Goal: Task Accomplishment & Management: Manage account settings

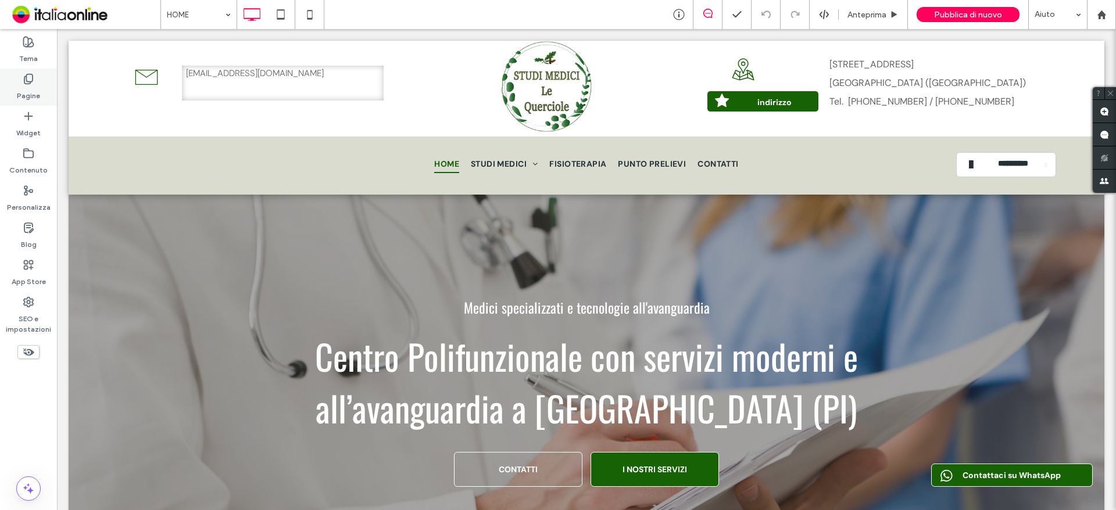
click at [31, 80] on icon at bounding box center [29, 79] width 12 height 12
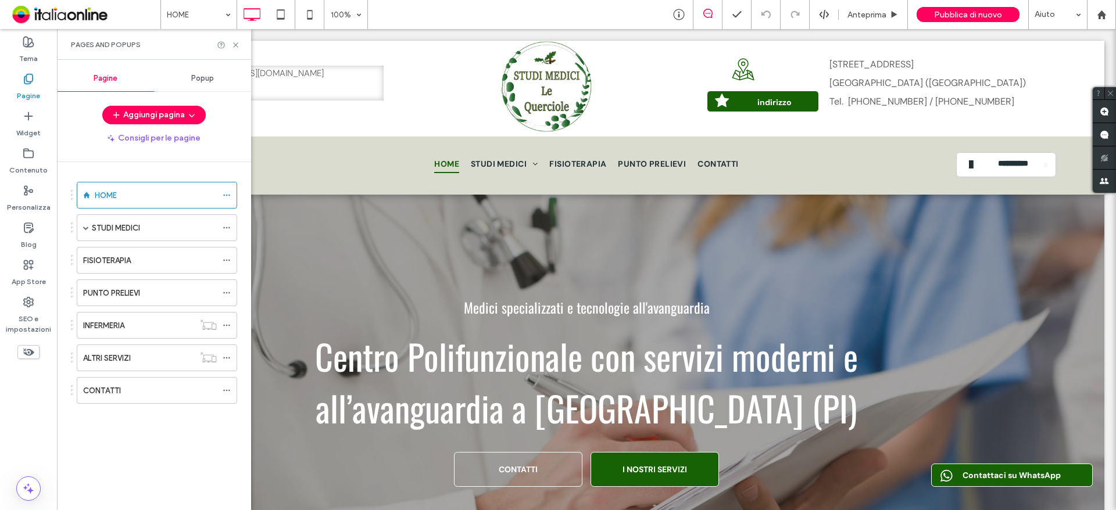
click at [215, 74] on div "Popup" at bounding box center [202, 79] width 97 height 26
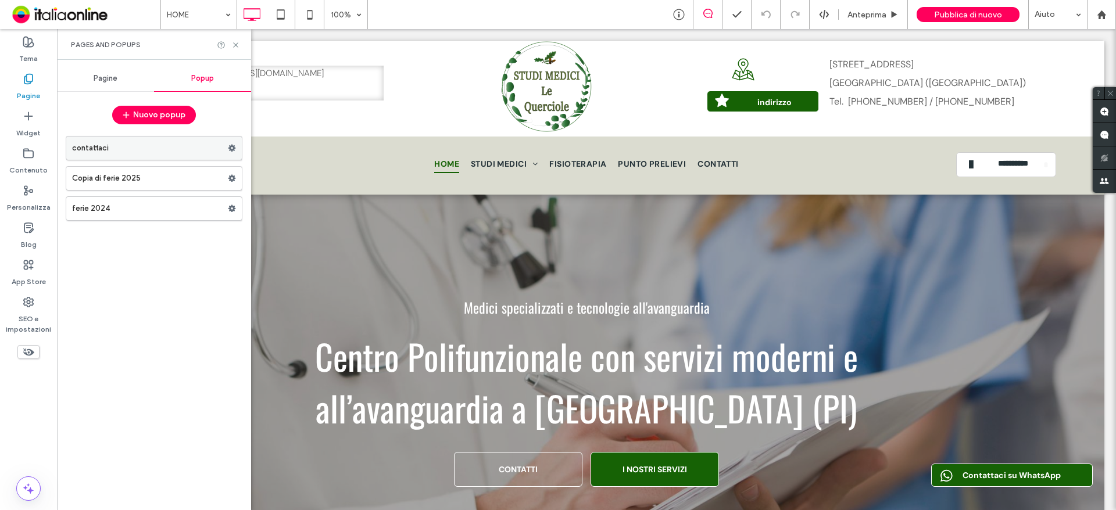
click at [148, 153] on label "contattaci" at bounding box center [150, 148] width 156 height 23
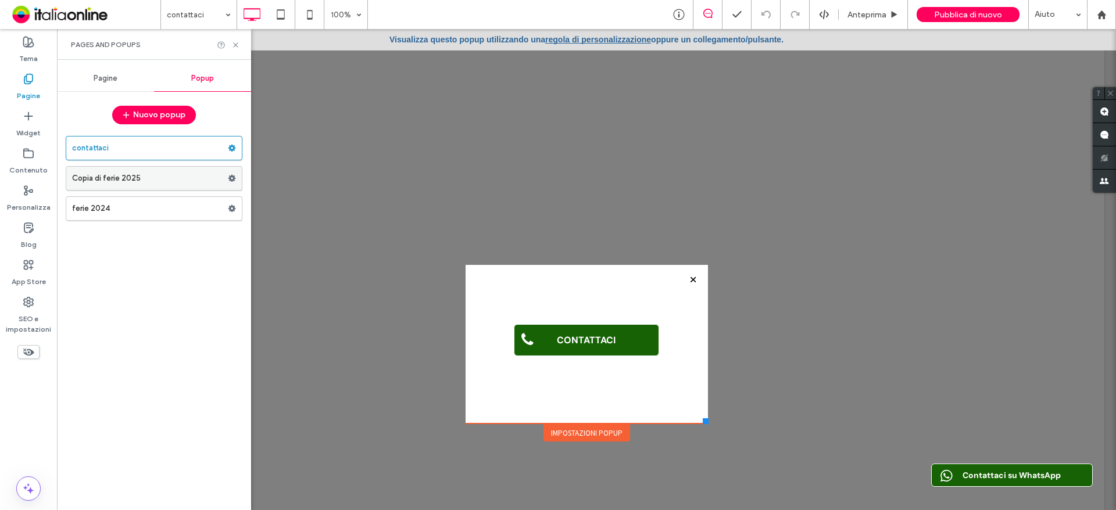
click at [164, 167] on label "Copia di ferie 2025" at bounding box center [150, 178] width 156 height 23
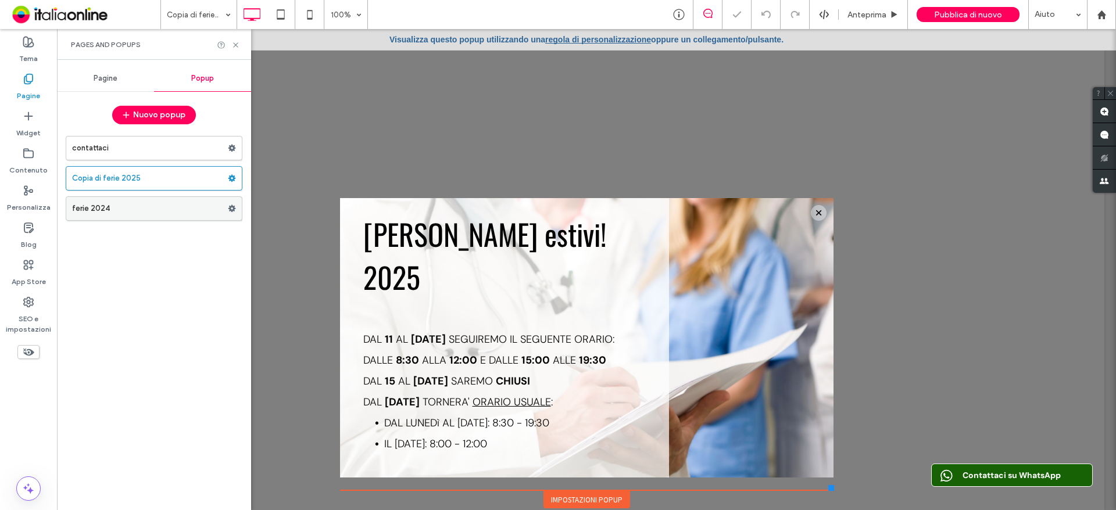
click at [160, 206] on label "ferie 2024" at bounding box center [150, 208] width 156 height 23
click at [162, 190] on div "Copia di ferie 2025" at bounding box center [154, 178] width 177 height 24
click at [167, 183] on label "Copia di ferie 2025" at bounding box center [150, 178] width 156 height 23
click at [173, 156] on label "contattaci" at bounding box center [150, 148] width 156 height 23
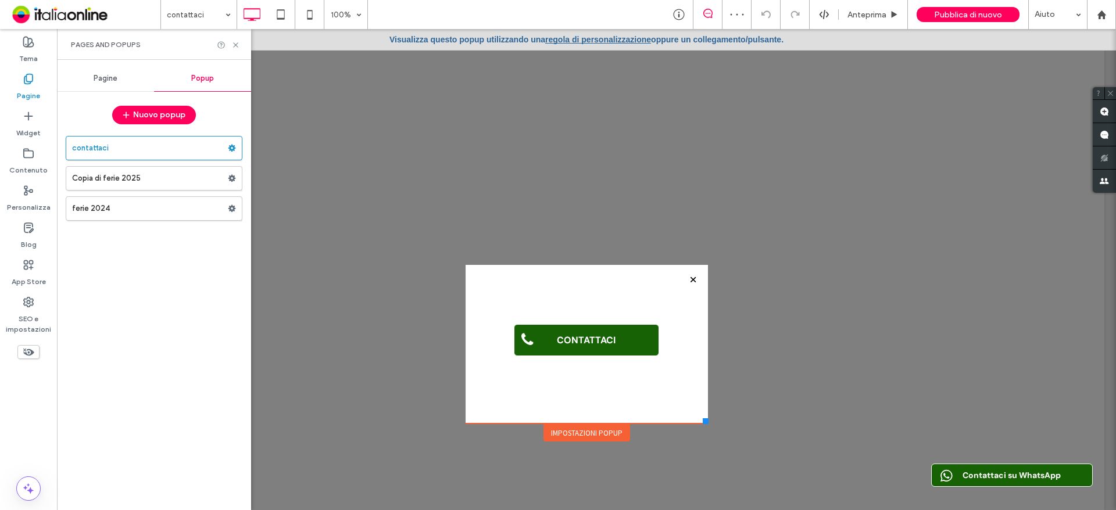
click at [115, 78] on span "Pagine" at bounding box center [106, 78] width 24 height 9
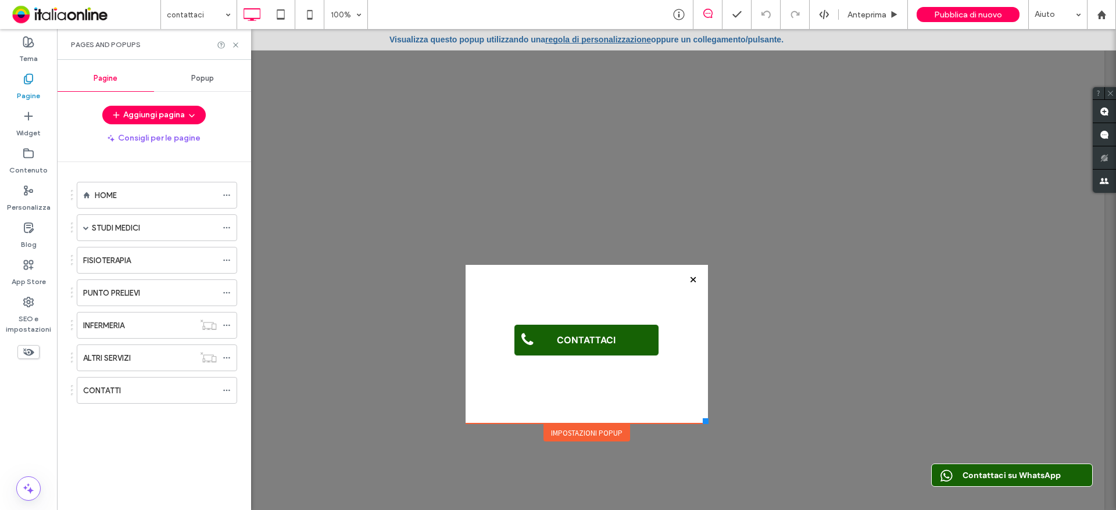
click at [196, 83] on span "Popup" at bounding box center [202, 78] width 23 height 9
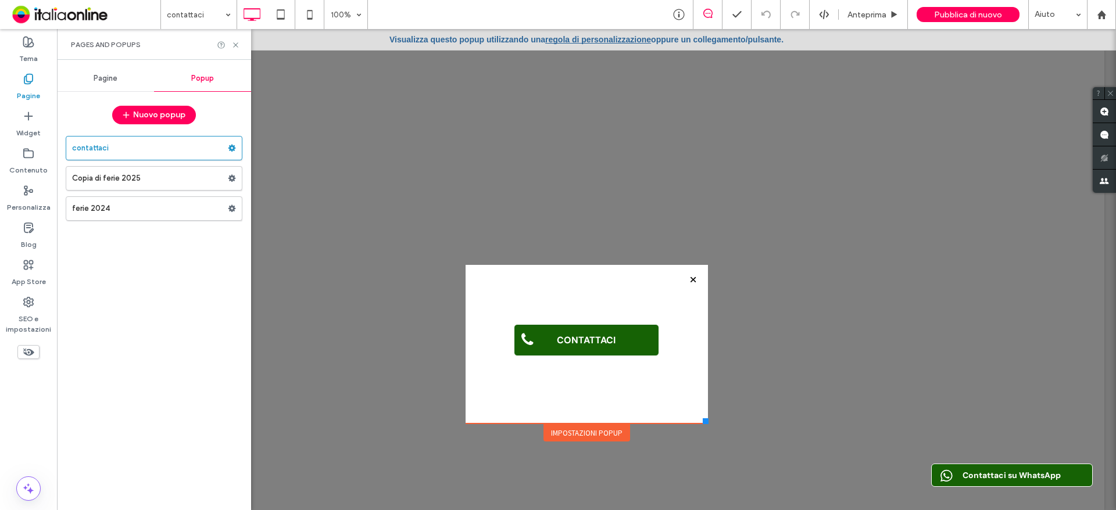
click at [240, 52] on div "Pages and Popups" at bounding box center [154, 44] width 194 height 31
click at [238, 46] on use at bounding box center [235, 44] width 5 height 5
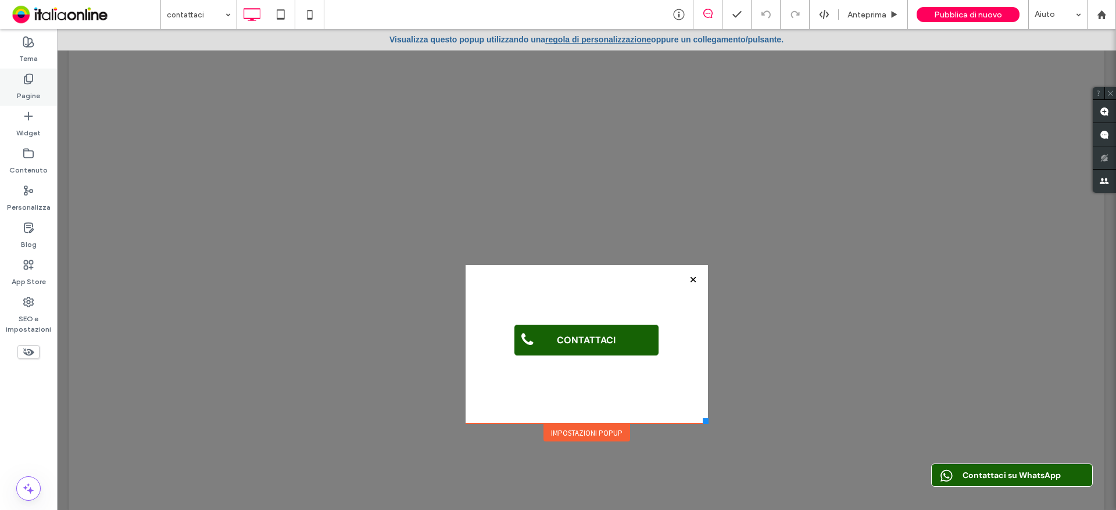
click at [28, 86] on label "Pagine" at bounding box center [28, 93] width 23 height 16
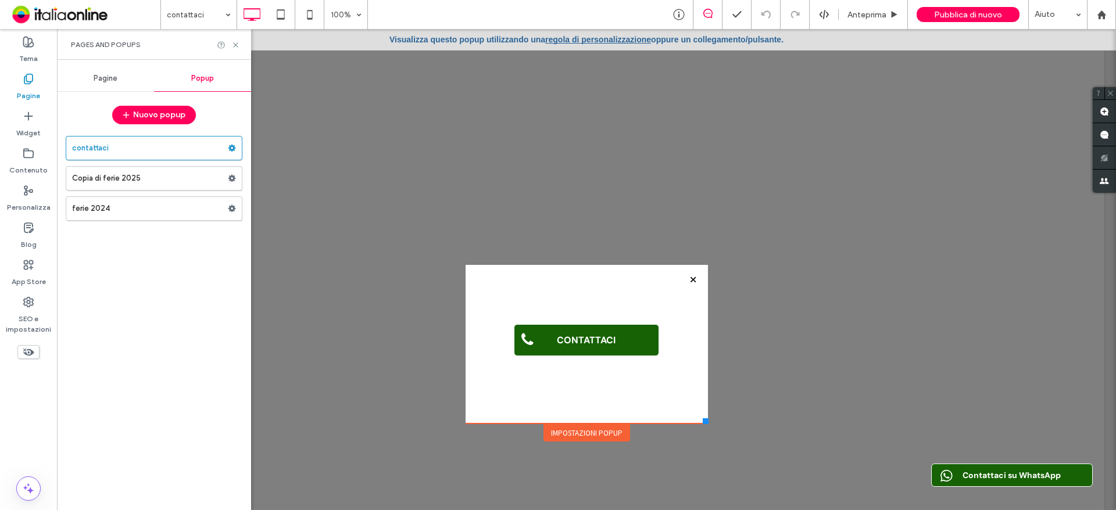
click at [112, 73] on div "Pagine" at bounding box center [105, 79] width 97 height 26
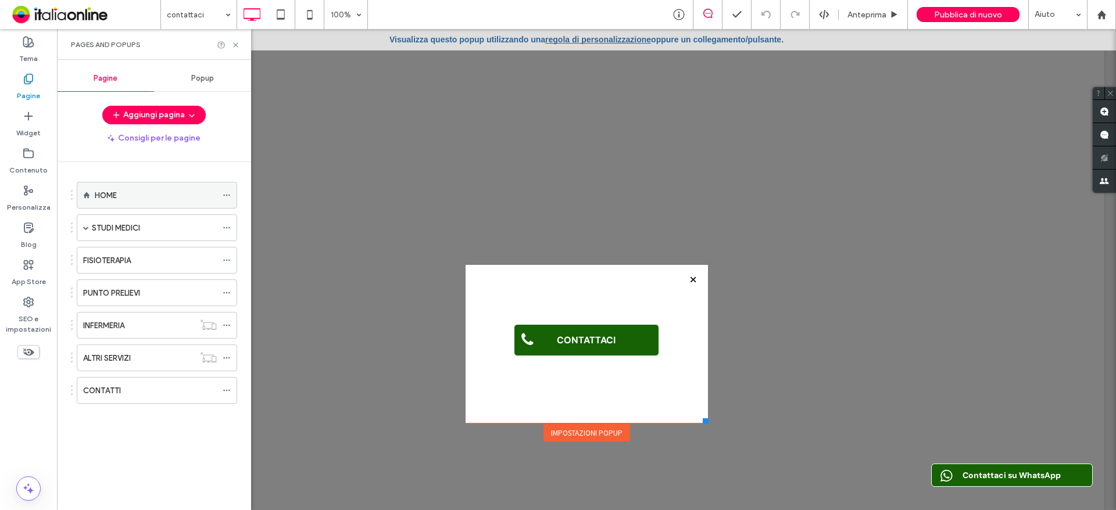
click at [139, 191] on div "HOME" at bounding box center [156, 195] width 122 height 12
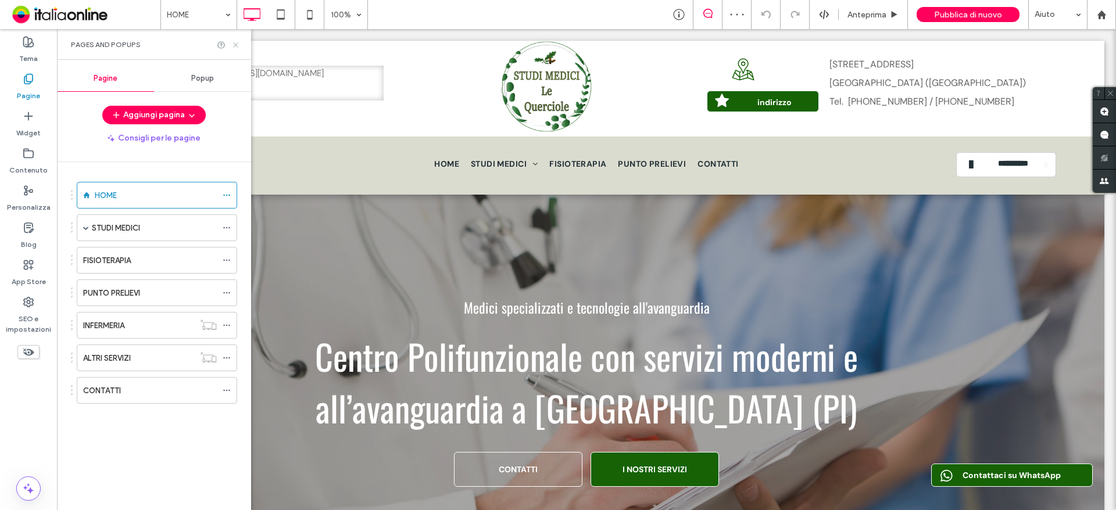
click at [231, 41] on icon at bounding box center [235, 45] width 9 height 9
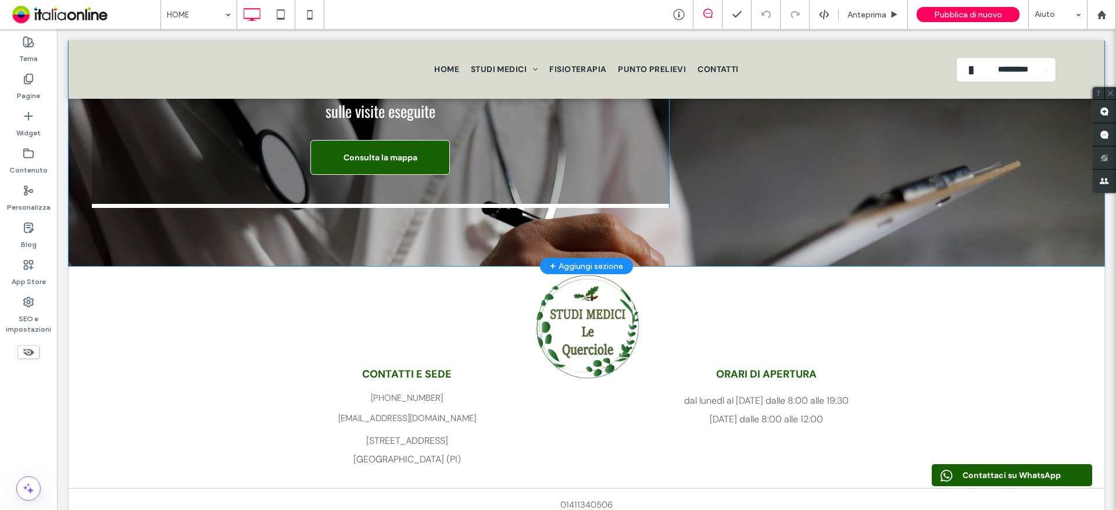
scroll to position [3236, 0]
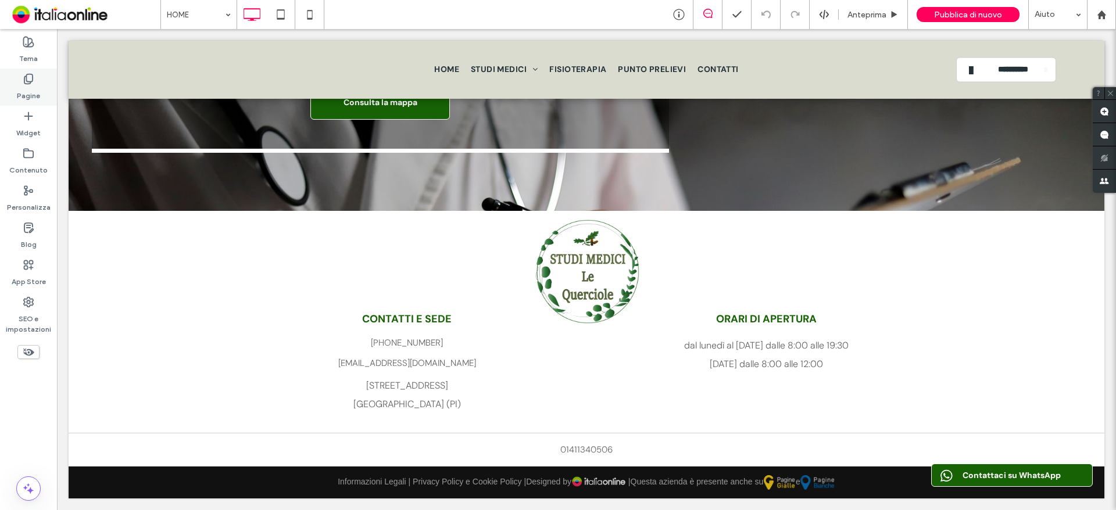
click at [19, 92] on label "Pagine" at bounding box center [28, 93] width 23 height 16
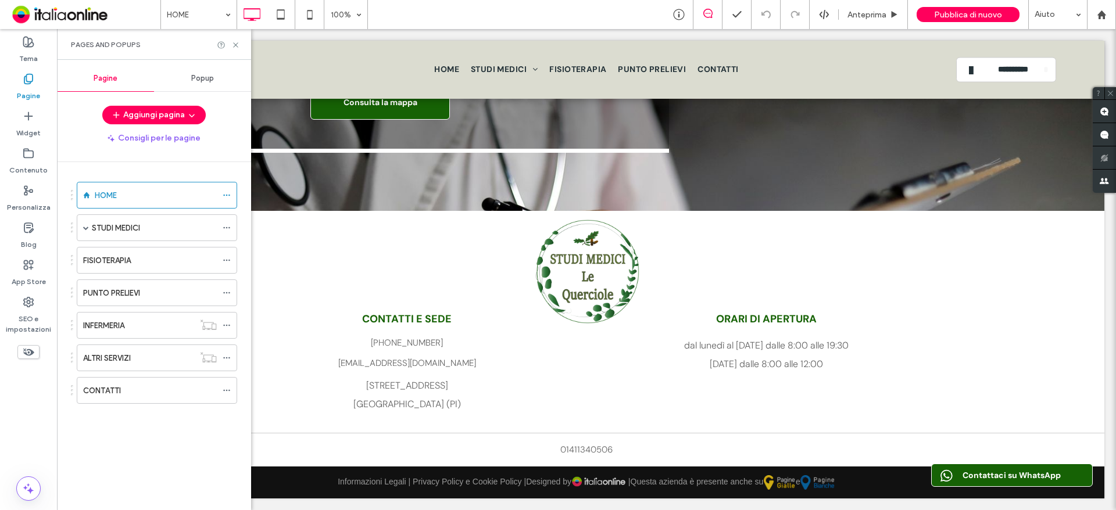
click at [206, 79] on span "Popup" at bounding box center [202, 78] width 23 height 9
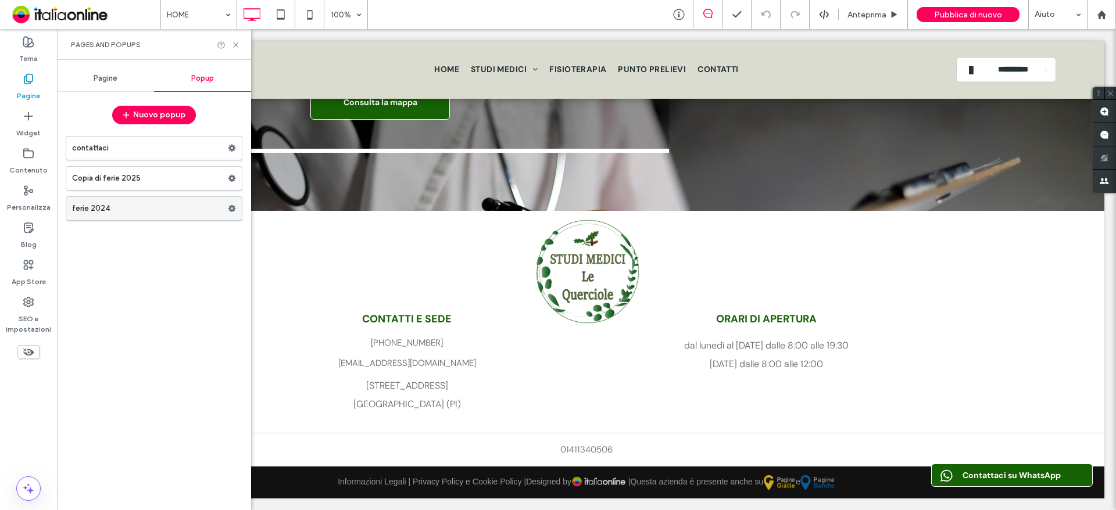
click at [90, 219] on label "ferie 2024" at bounding box center [150, 208] width 156 height 23
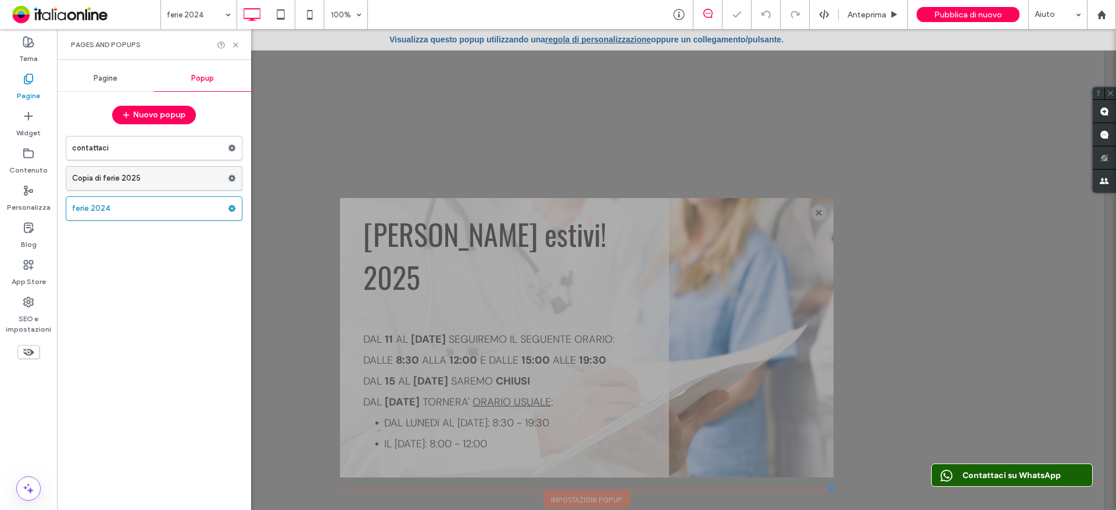
drag, startPoint x: 131, startPoint y: 180, endPoint x: 114, endPoint y: 176, distance: 17.3
click at [131, 180] on label "Copia di ferie 2025" at bounding box center [150, 178] width 156 height 23
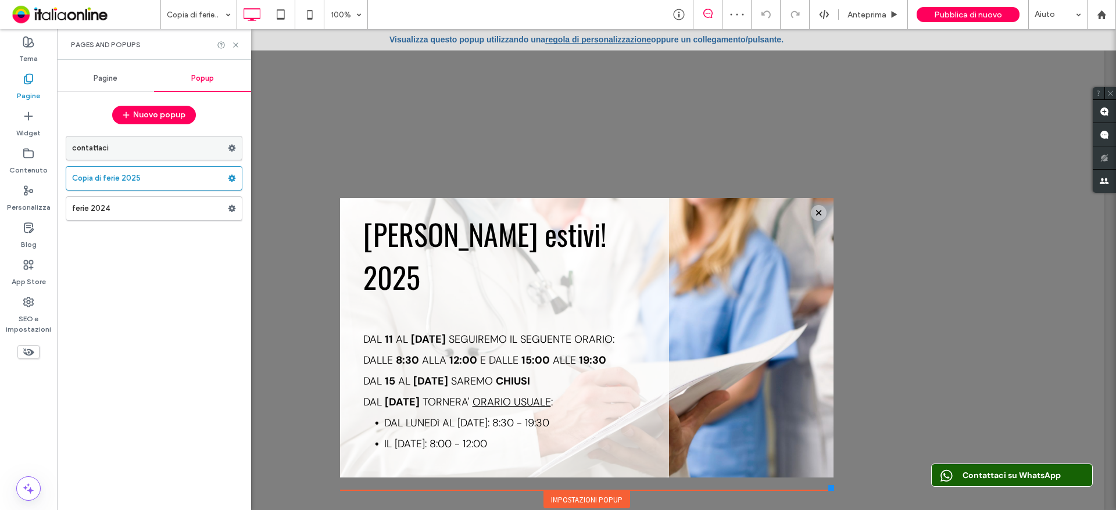
click at [103, 153] on label "contattaci" at bounding box center [150, 148] width 156 height 23
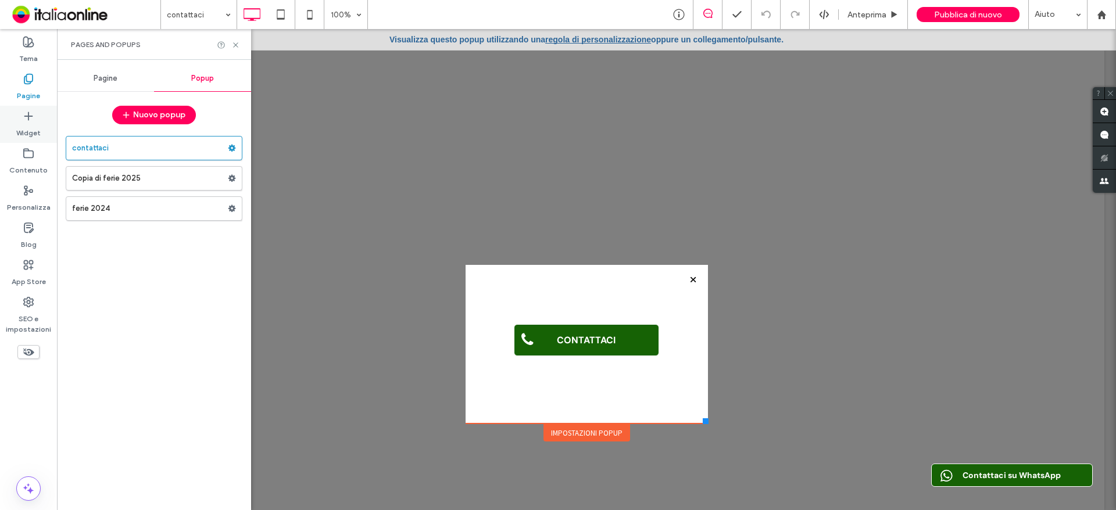
drag, startPoint x: 45, startPoint y: 130, endPoint x: 52, endPoint y: 131, distance: 7.1
click at [45, 130] on div "Widget" at bounding box center [28, 124] width 57 height 37
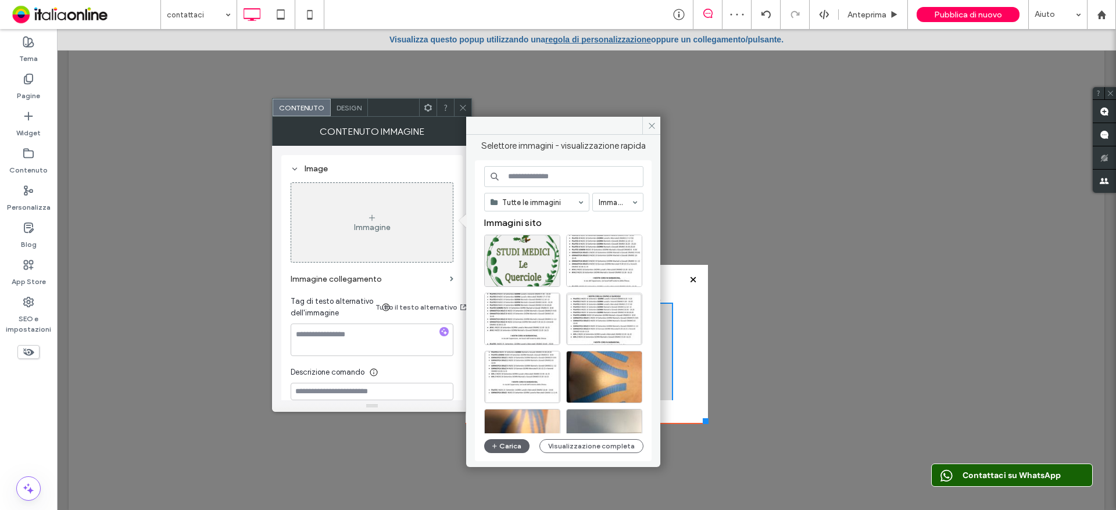
click at [529, 448] on div "Carica Visualizzazione completa" at bounding box center [563, 446] width 159 height 14
click at [512, 446] on button "Carica" at bounding box center [506, 446] width 45 height 14
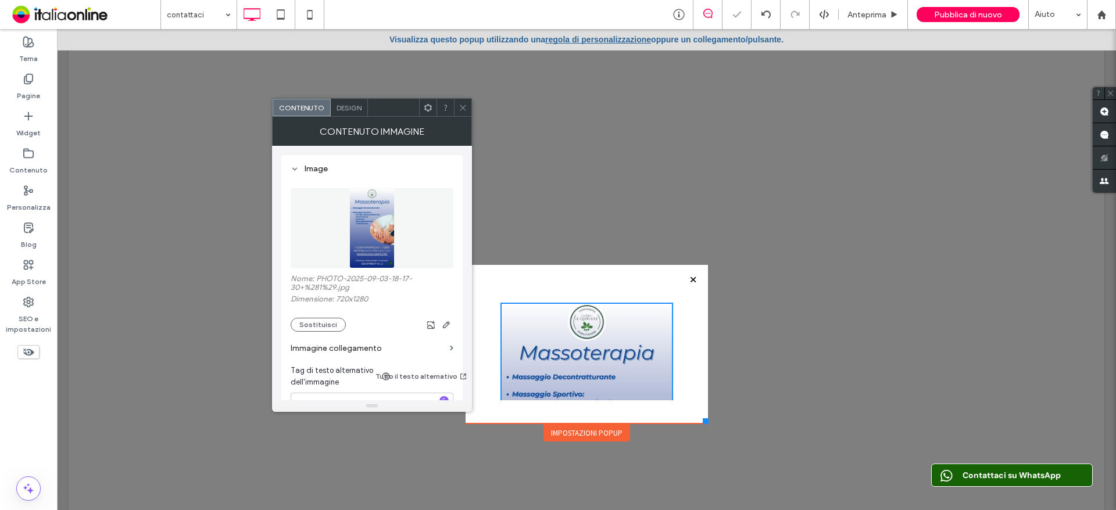
click at [462, 112] on span at bounding box center [463, 107] width 9 height 17
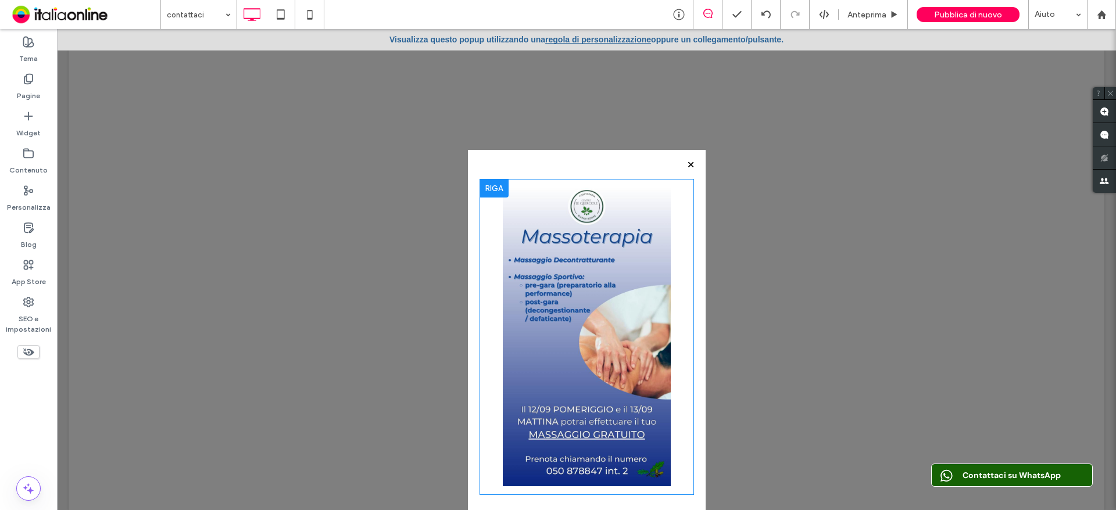
drag, startPoint x: 699, startPoint y: 423, endPoint x: 639, endPoint y: 358, distance: 88.4
click at [700, 510] on html "**********" at bounding box center [586, 275] width 1059 height 493
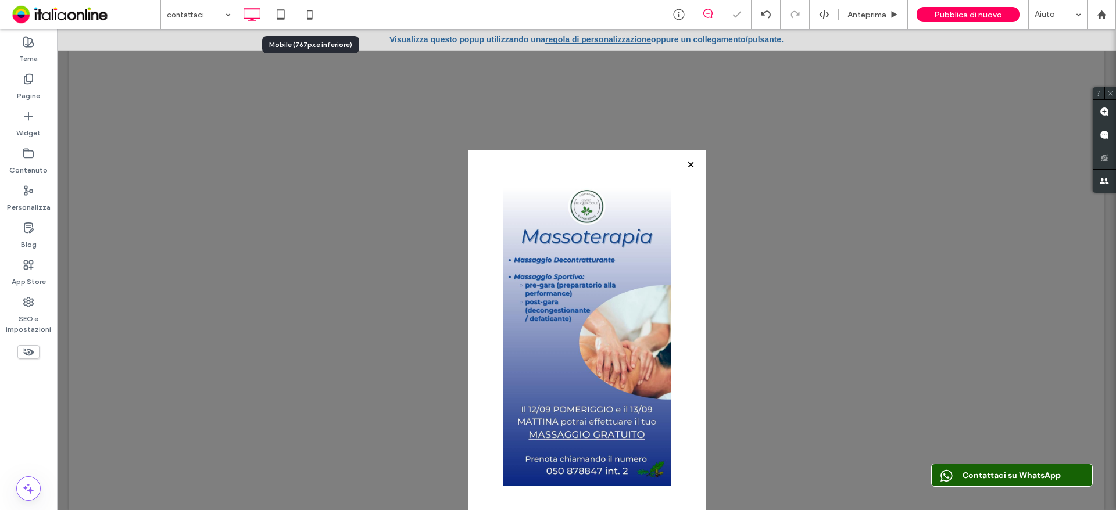
drag, startPoint x: 312, startPoint y: 15, endPoint x: 313, endPoint y: 22, distance: 7.1
click at [312, 14] on use at bounding box center [309, 14] width 5 height 9
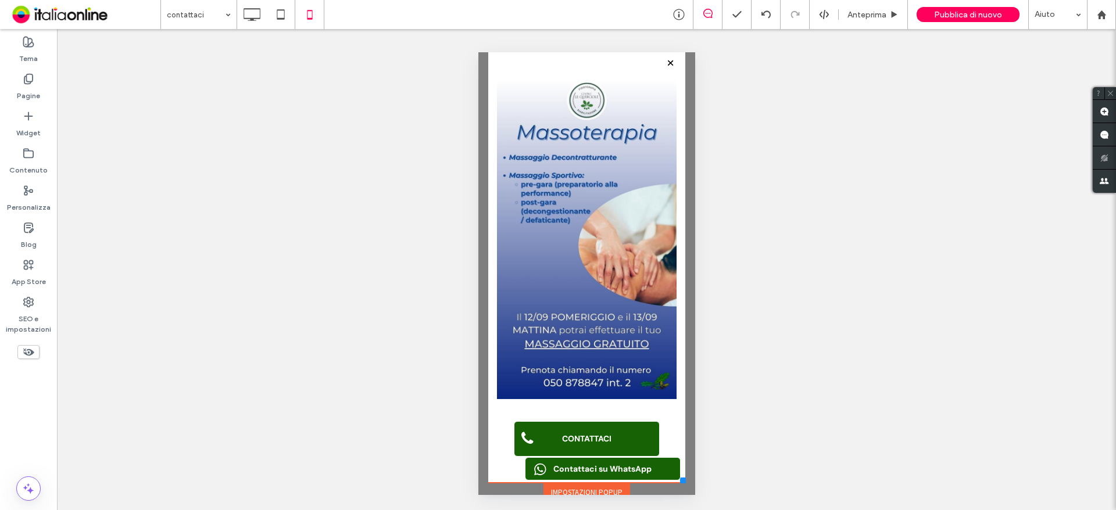
click at [685, 482] on div "**********" at bounding box center [586, 273] width 217 height 443
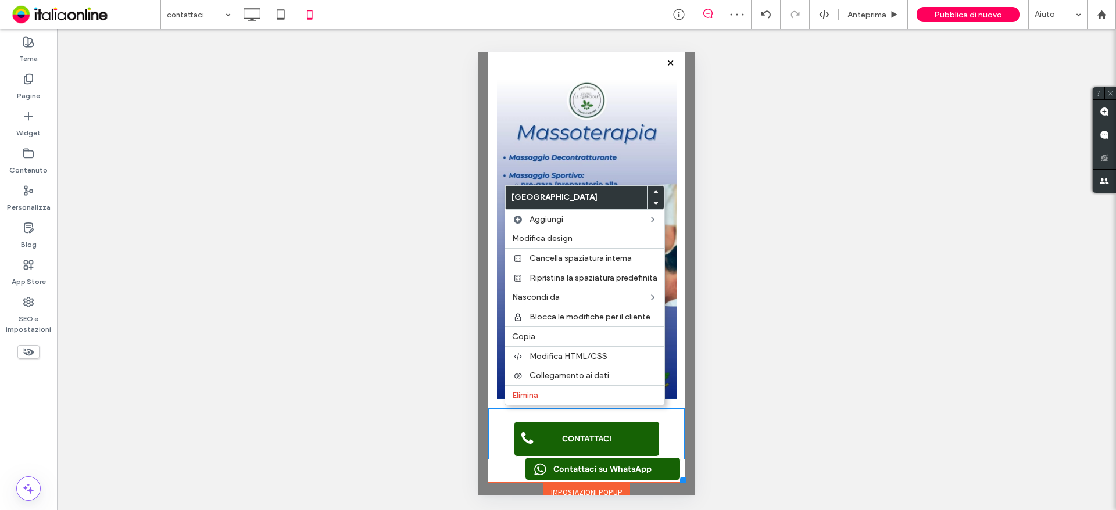
click at [496, 386] on img at bounding box center [586, 239] width 180 height 319
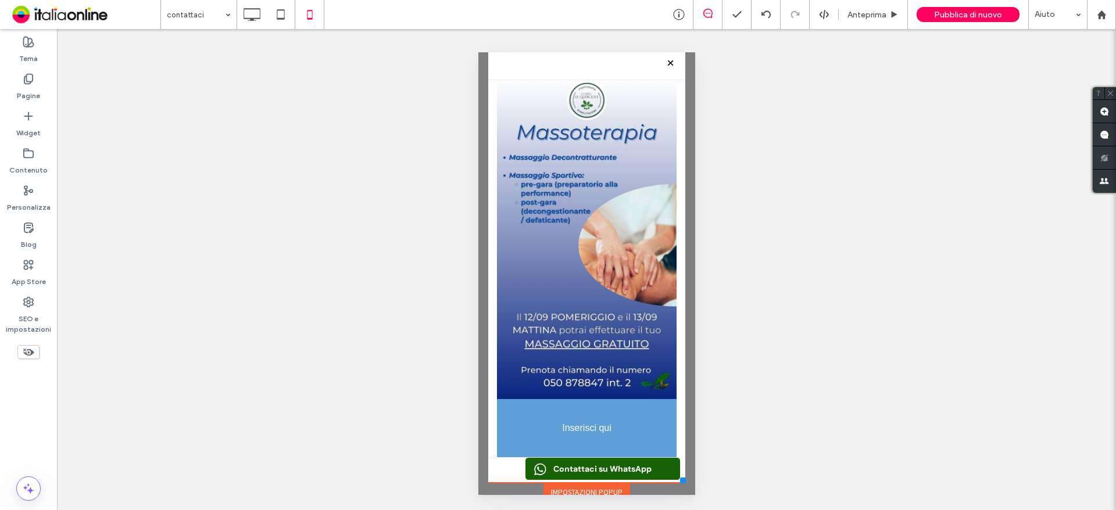
drag, startPoint x: 580, startPoint y: 447, endPoint x: 567, endPoint y: 431, distance: 20.6
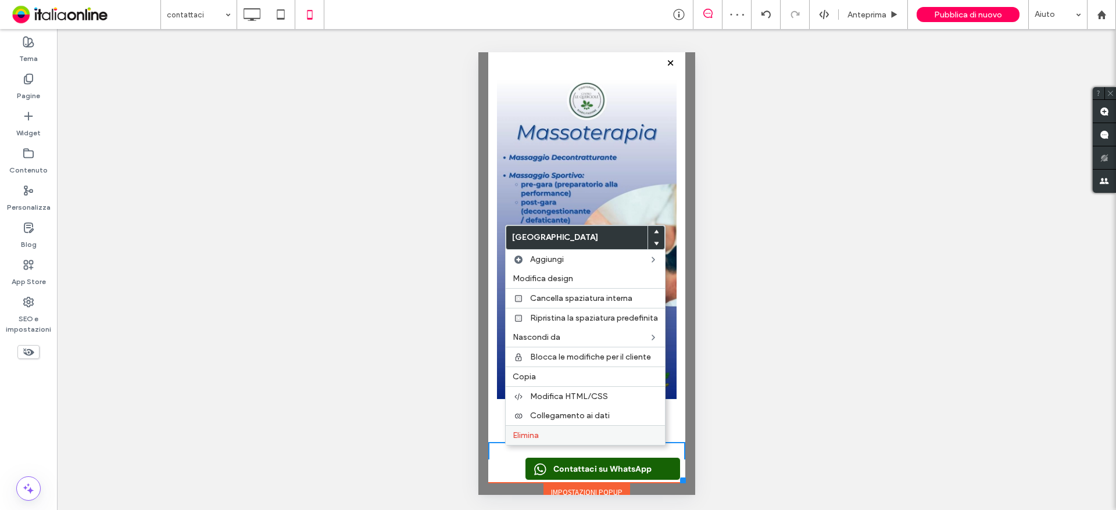
drag, startPoint x: 34, startPoint y: 393, endPoint x: 518, endPoint y: 441, distance: 486.5
click at [518, 441] on div "Elimina" at bounding box center [585, 435] width 159 height 20
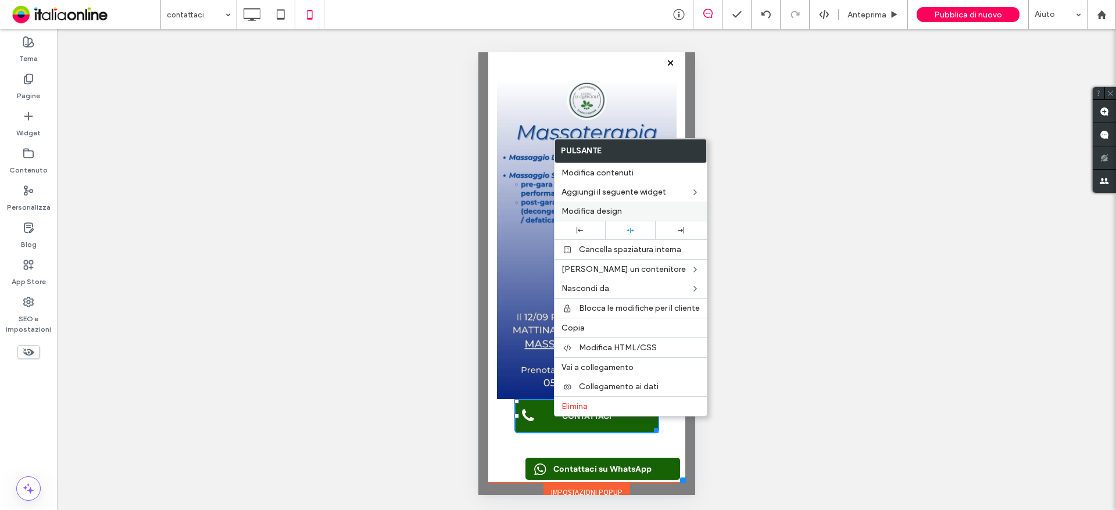
click at [586, 205] on div "Modifica design" at bounding box center [630, 211] width 152 height 19
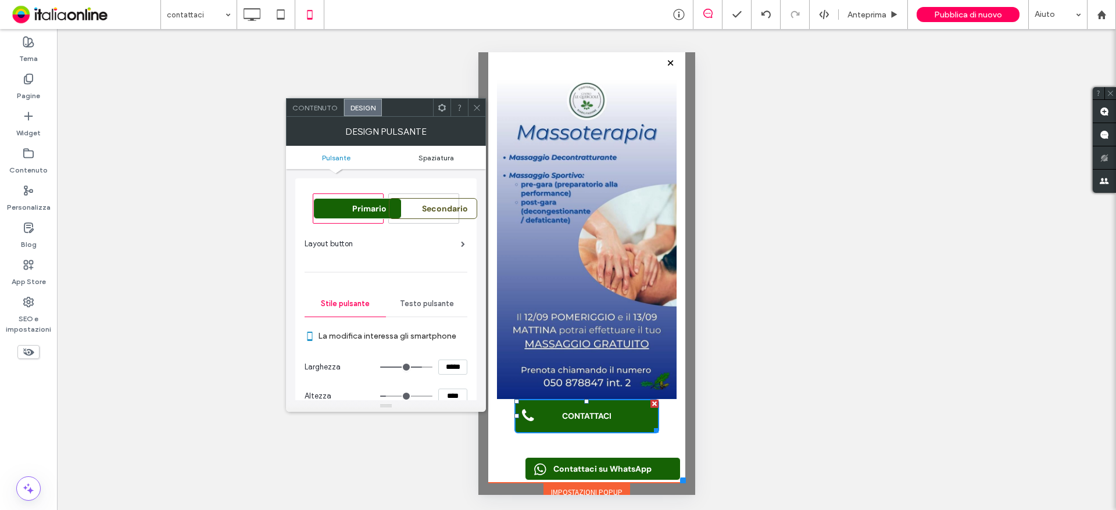
click at [436, 155] on span "Spaziatura" at bounding box center [435, 157] width 35 height 9
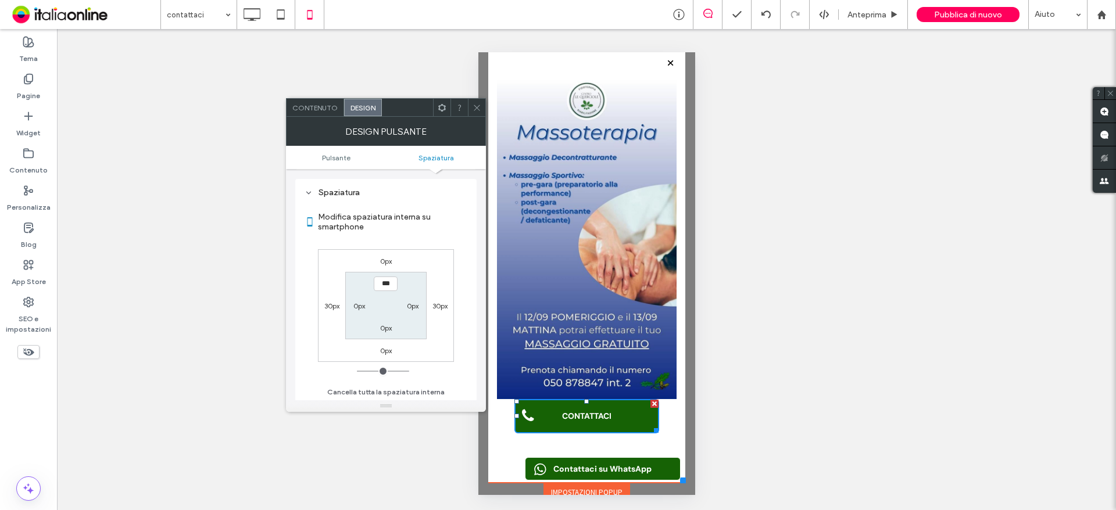
scroll to position [605, 0]
click at [377, 255] on div "0px" at bounding box center [386, 261] width 27 height 12
click at [393, 261] on div "0px" at bounding box center [386, 261] width 27 height 12
click at [392, 261] on div "0px" at bounding box center [386, 261] width 27 height 12
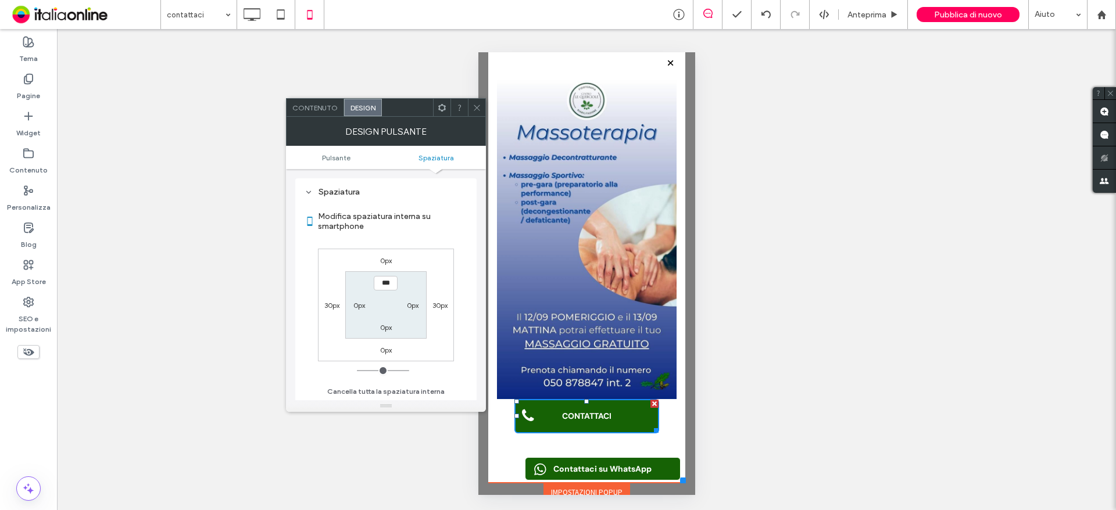
click at [387, 261] on label "0px" at bounding box center [386, 260] width 12 height 9
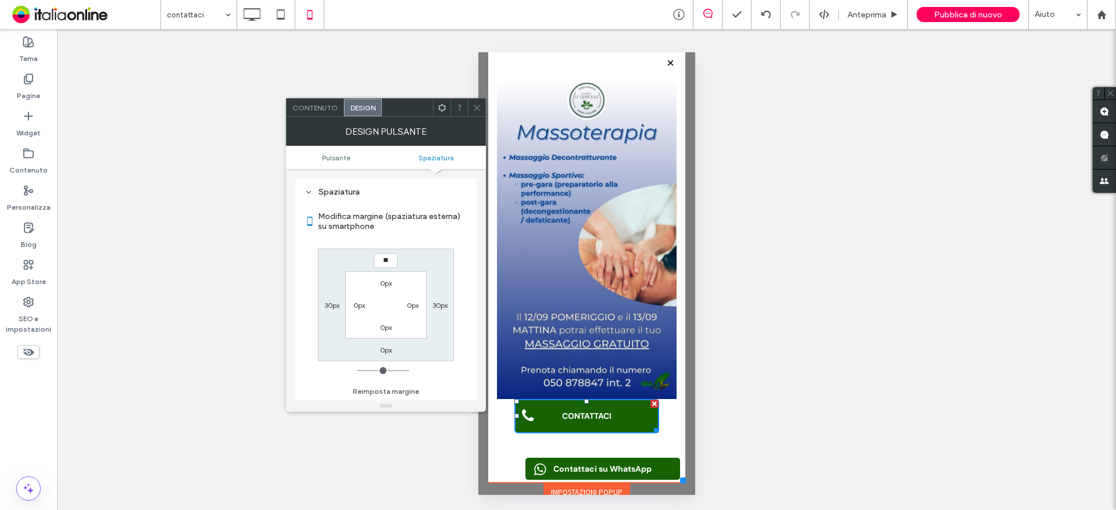
type input "**"
type input "****"
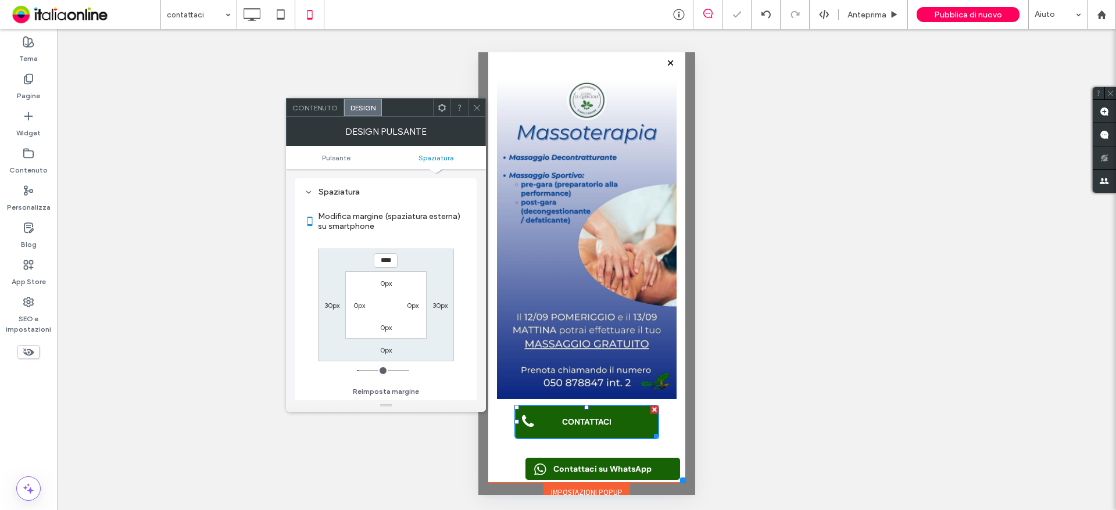
click at [478, 119] on div "DESIGN PULSANTE" at bounding box center [386, 131] width 200 height 29
click at [479, 106] on icon at bounding box center [477, 107] width 9 height 9
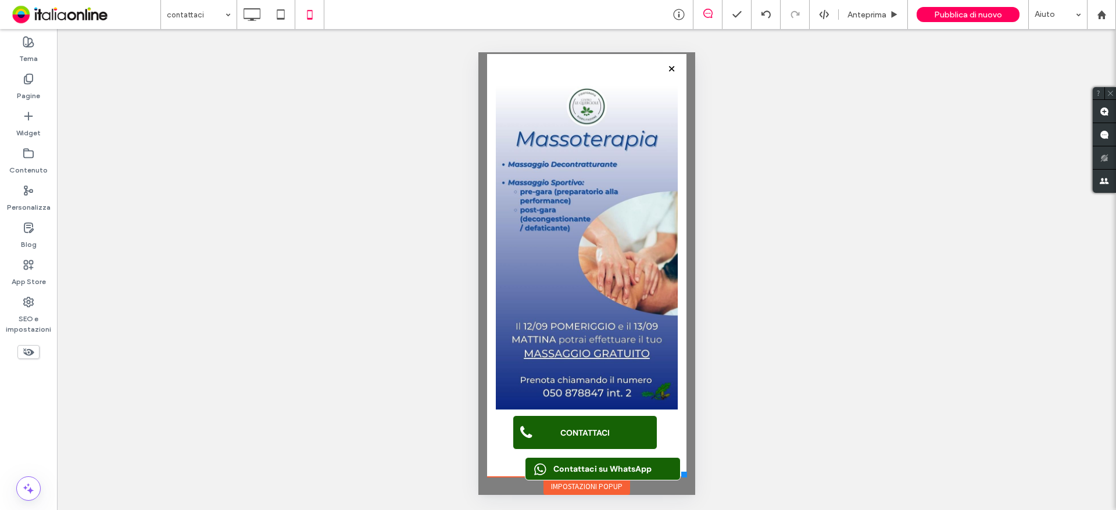
click at [681, 480] on div "**********" at bounding box center [587, 273] width 206 height 445
drag, startPoint x: 576, startPoint y: 492, endPoint x: 559, endPoint y: 485, distance: 18.6
click at [559, 485] on div "Impostazioni popup" at bounding box center [586, 486] width 87 height 17
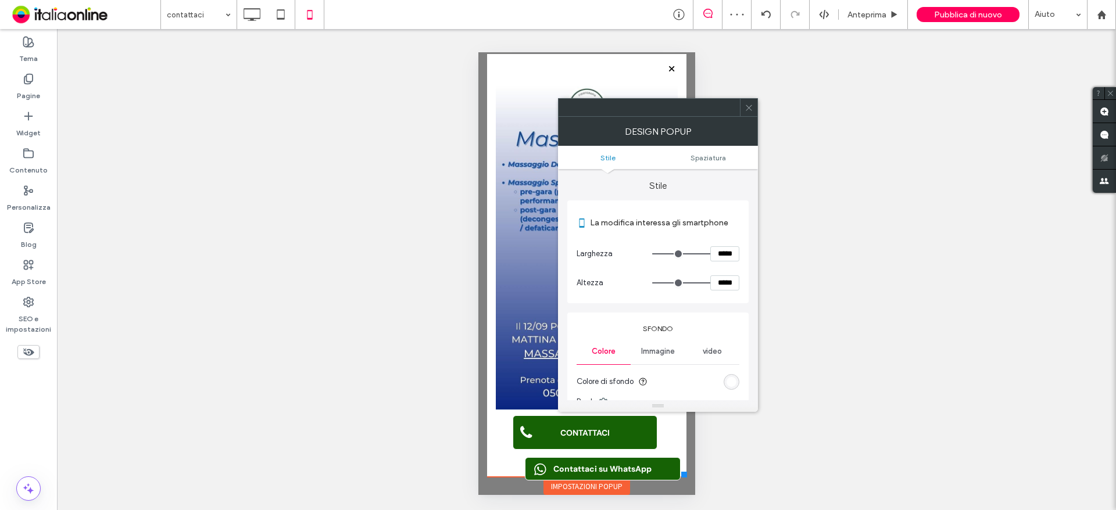
click at [714, 164] on ul "Stile Spaziatura" at bounding box center [658, 157] width 200 height 23
click at [717, 158] on span "Spaziatura" at bounding box center [707, 157] width 35 height 9
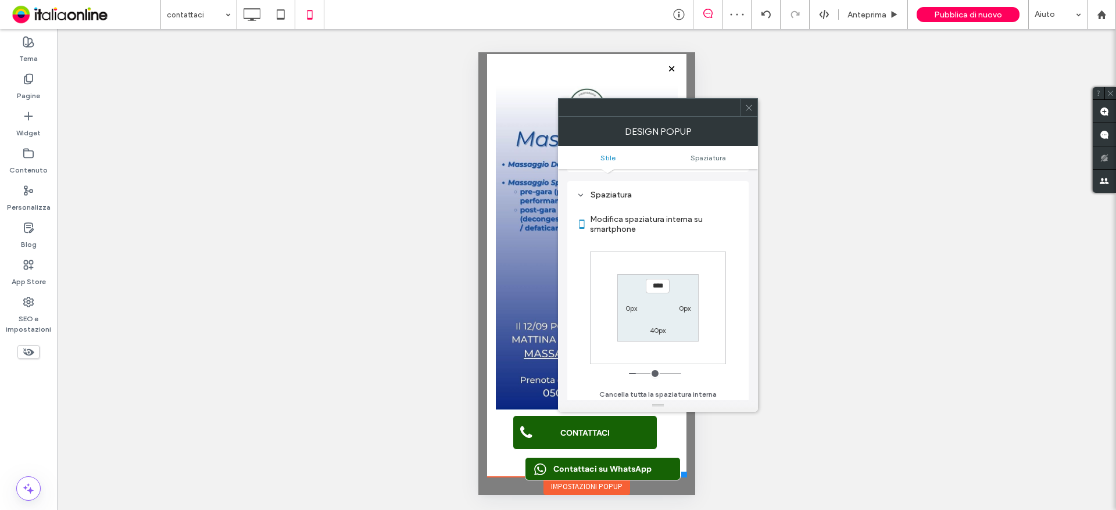
scroll to position [416, 0]
click at [657, 331] on label "40px" at bounding box center [658, 327] width 16 height 9
type input "*"
type input "***"
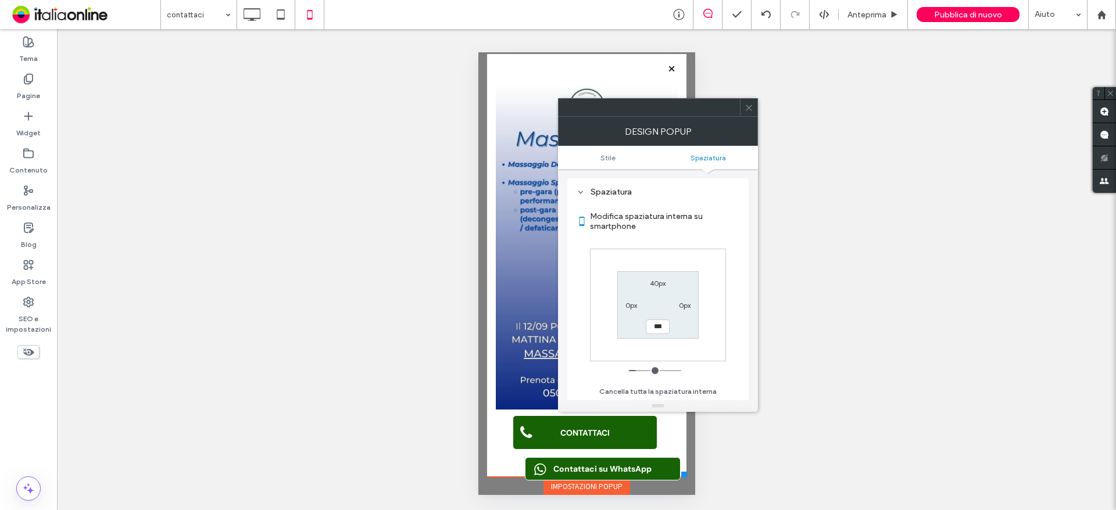
click at [658, 281] on label "40px" at bounding box center [658, 283] width 16 height 9
type input "**"
type input "*"
type input "***"
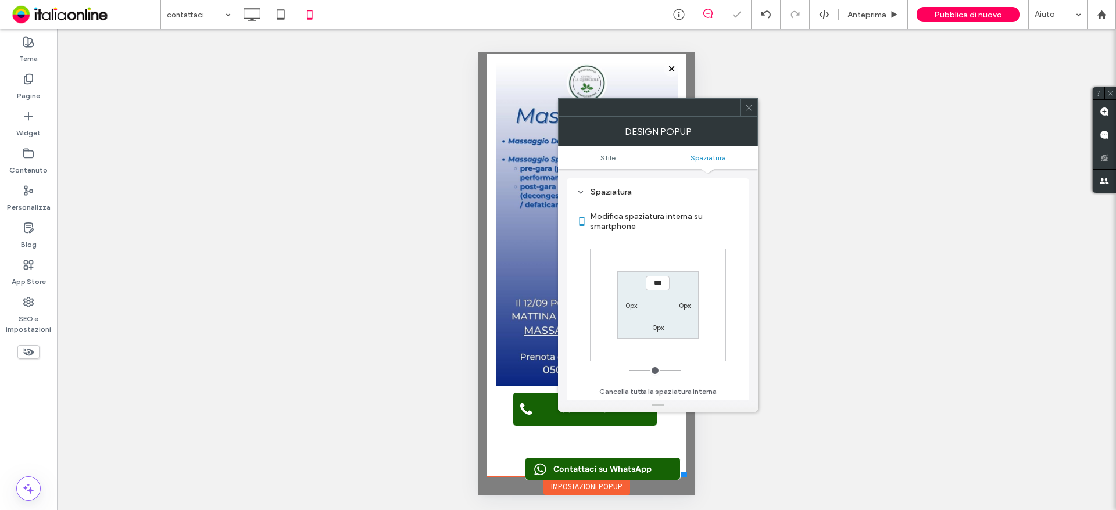
click at [747, 105] on icon at bounding box center [749, 107] width 9 height 9
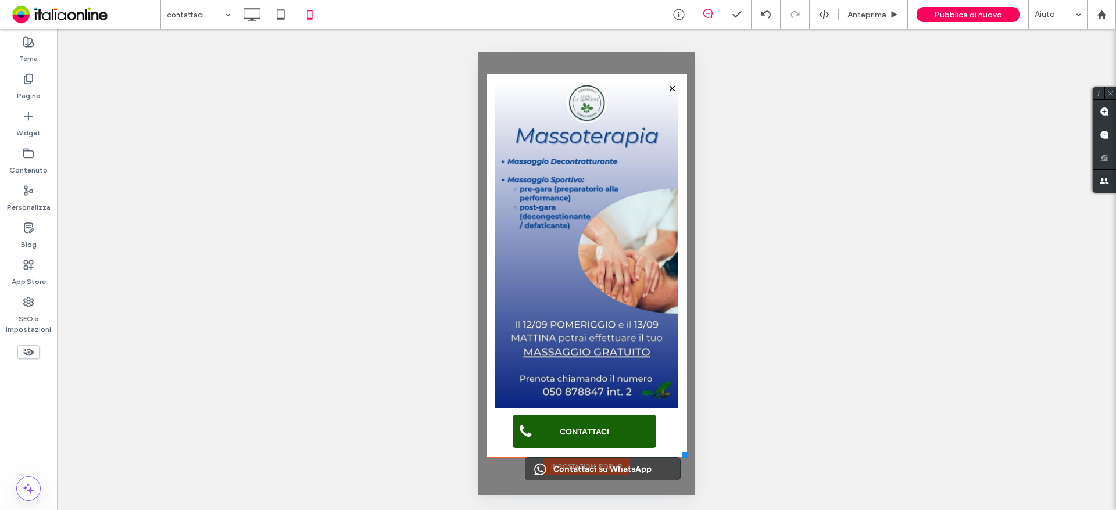
drag, startPoint x: 681, startPoint y: 475, endPoint x: 653, endPoint y: 462, distance: 30.2
click at [682, 456] on div at bounding box center [684, 455] width 6 height 6
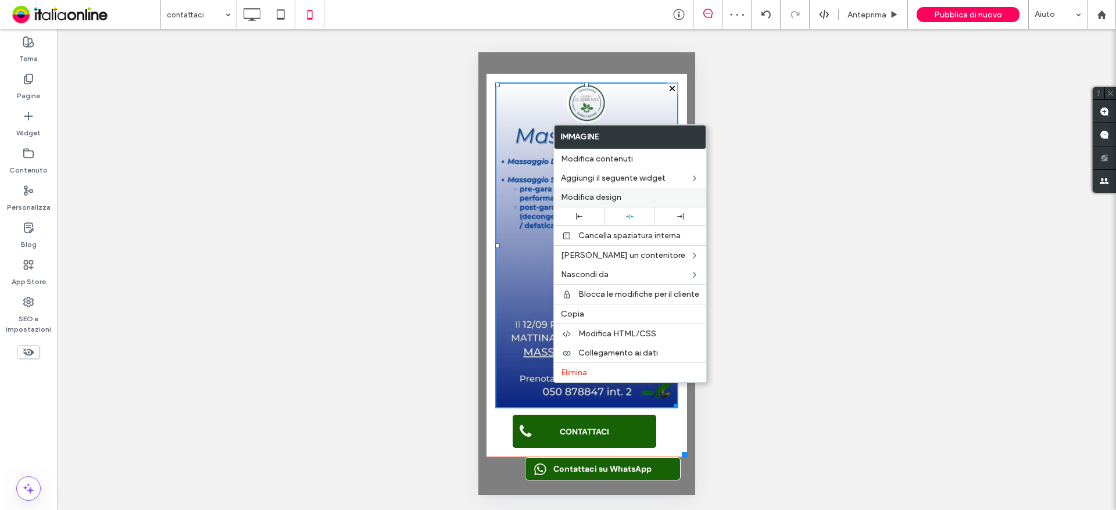
click at [591, 195] on span "Modifica design" at bounding box center [591, 197] width 60 height 10
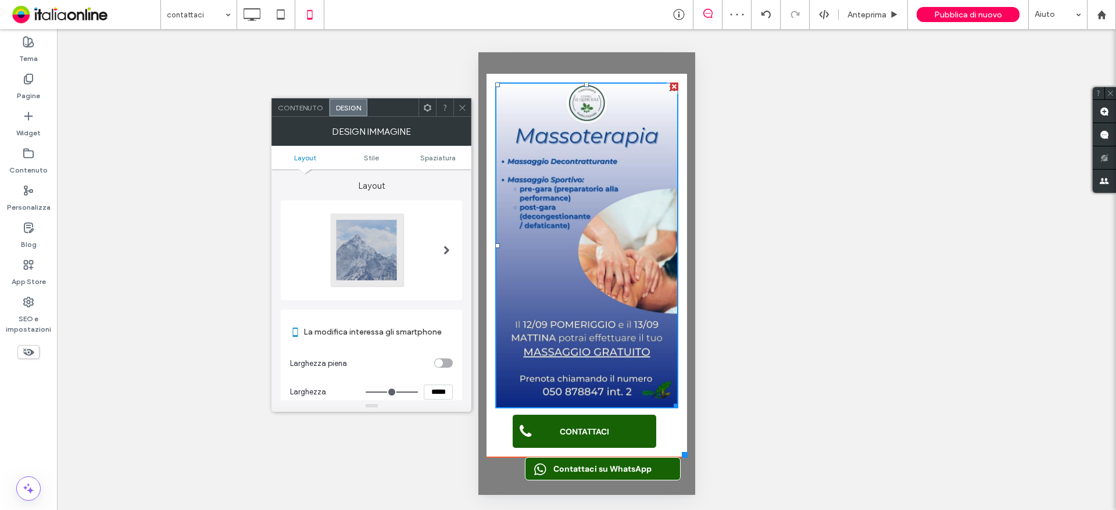
click at [436, 150] on ul "Layout Stile Spaziatura" at bounding box center [371, 157] width 200 height 23
click at [439, 157] on span "Spaziatura" at bounding box center [437, 157] width 35 height 9
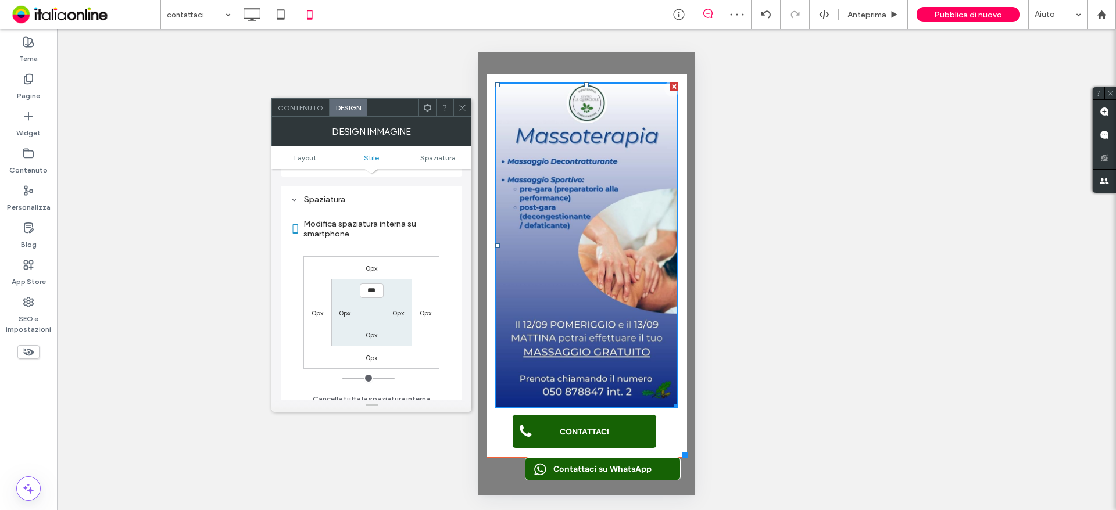
scroll to position [427, 0]
type input "****"
type input "**"
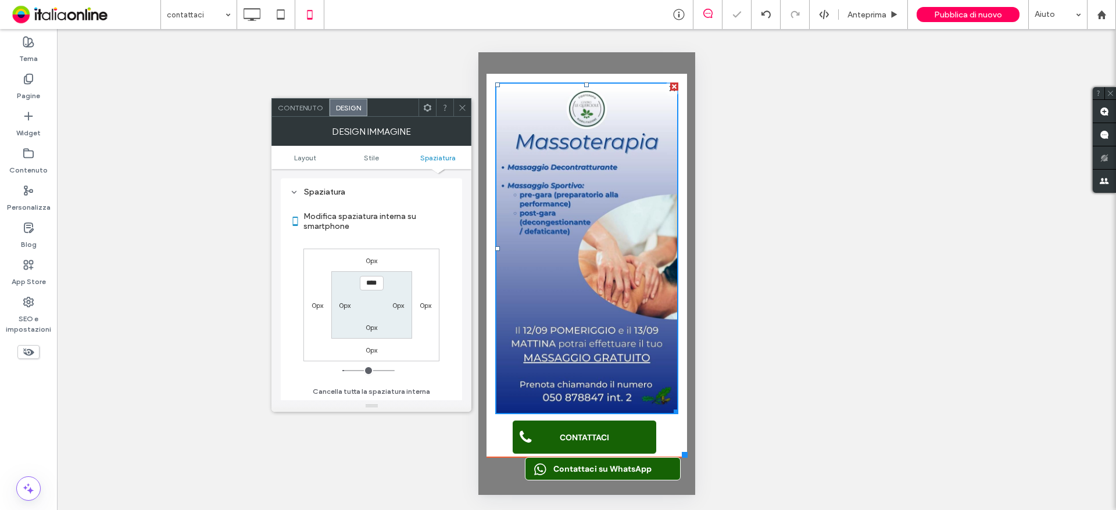
click at [362, 287] on input "****" at bounding box center [372, 283] width 24 height 15
type input "***"
type input "*"
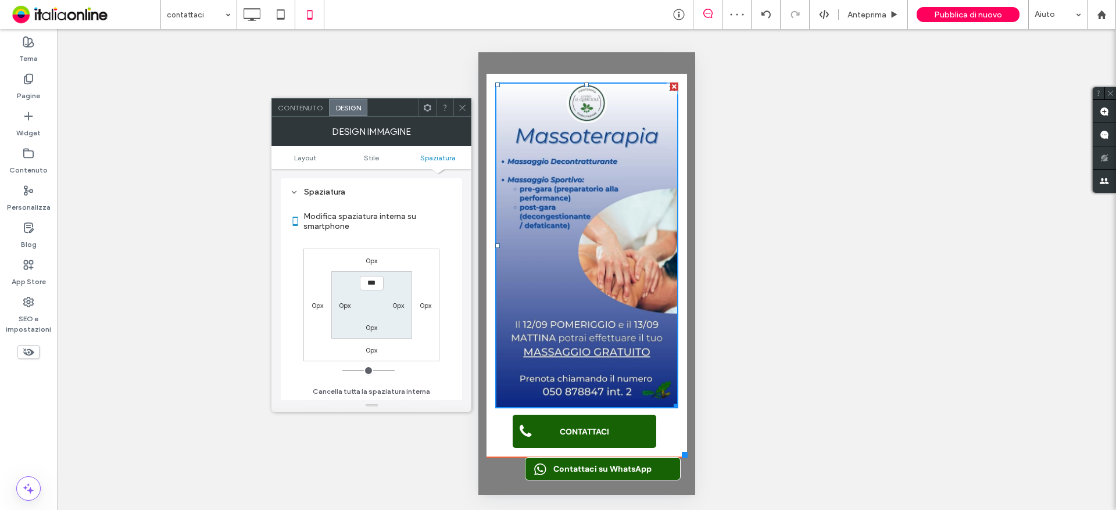
click at [367, 261] on label "0px" at bounding box center [372, 260] width 12 height 9
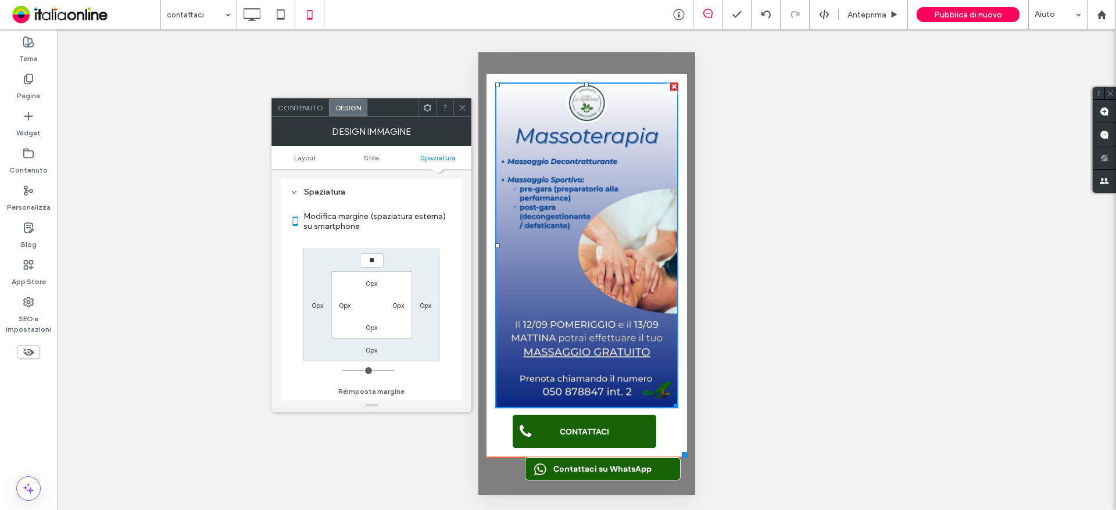
type input "**"
type input "****"
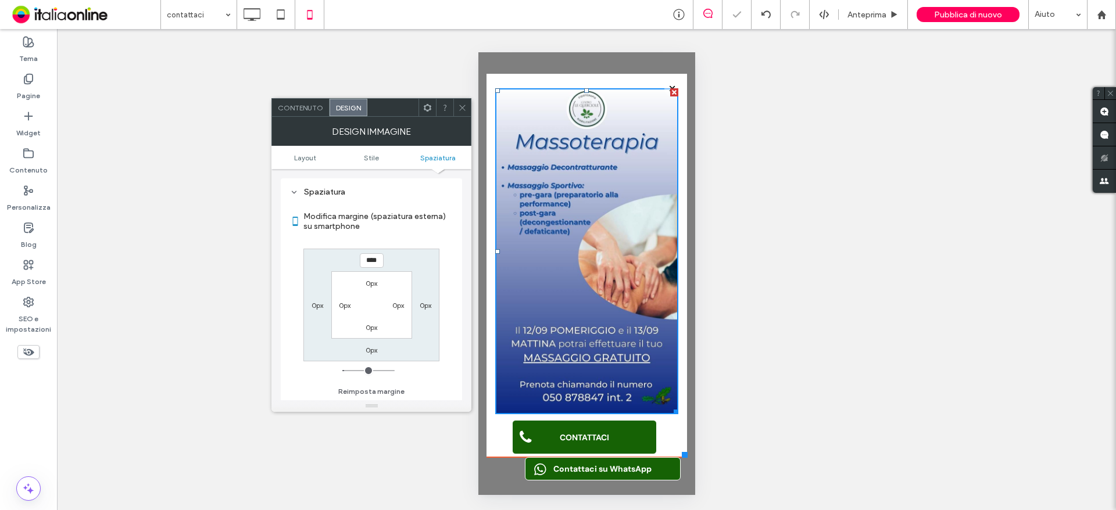
click at [453, 110] on div at bounding box center [461, 107] width 17 height 17
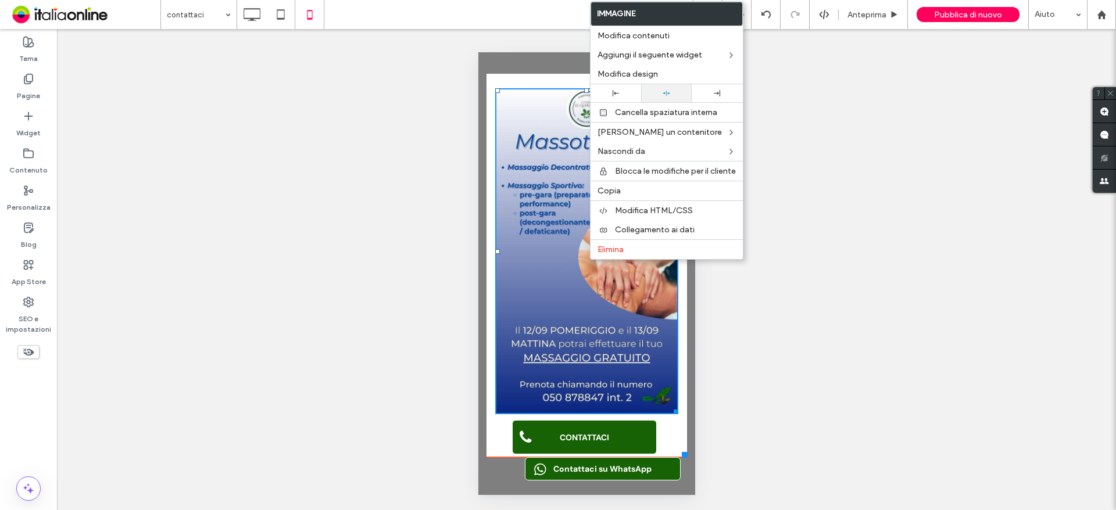
click at [678, 94] on div at bounding box center [666, 94] width 39 height 8
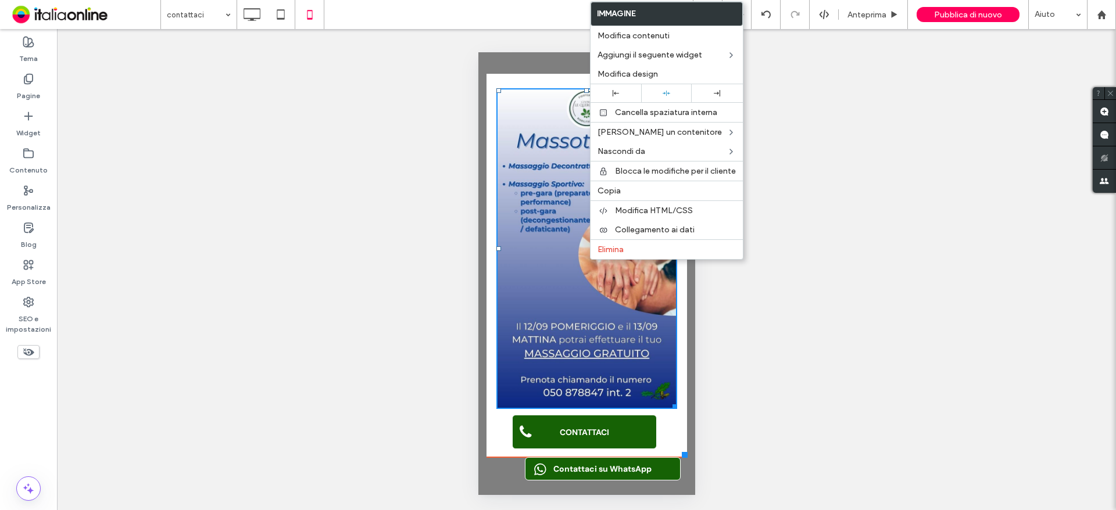
click at [751, 330] on div "Mostrare? Sì Mostrare? Sì Mostrare? Sì Mostrare? Sì Mostrare? Sì Mostrare? Sì M…" at bounding box center [586, 269] width 1059 height 481
click at [679, 430] on div "CONTATTACI Click To Paste" at bounding box center [586, 266] width 201 height 367
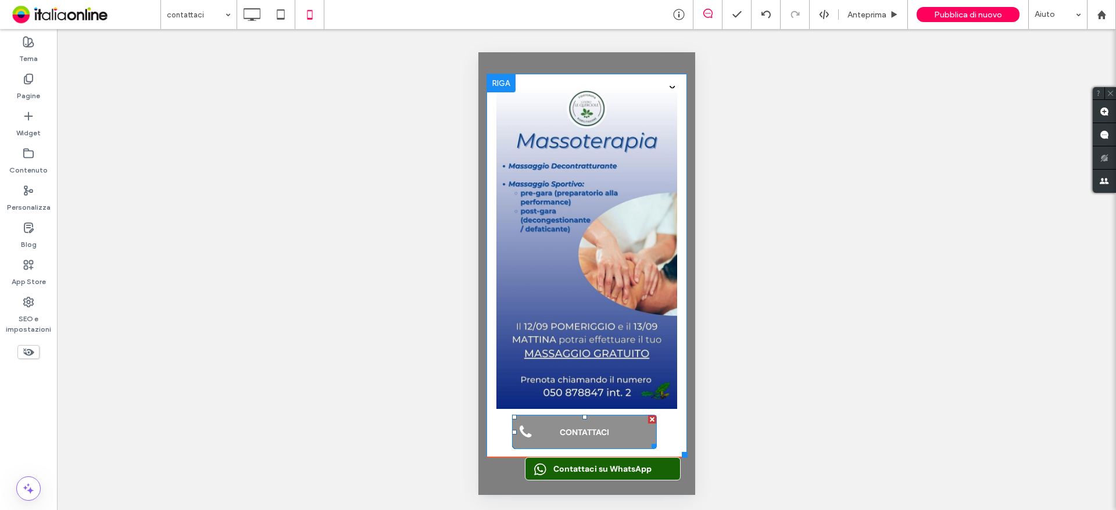
click at [591, 425] on span "CONTATTACI" at bounding box center [584, 432] width 58 height 22
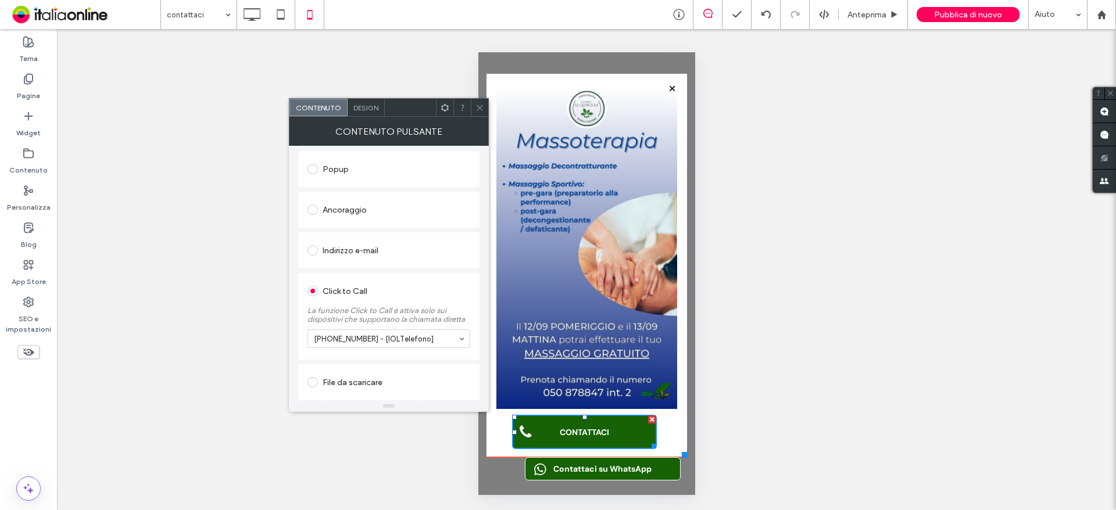
scroll to position [249, 0]
drag, startPoint x: 11, startPoint y: 53, endPoint x: 487, endPoint y: 105, distance: 478.9
click at [487, 105] on div at bounding box center [479, 107] width 17 height 17
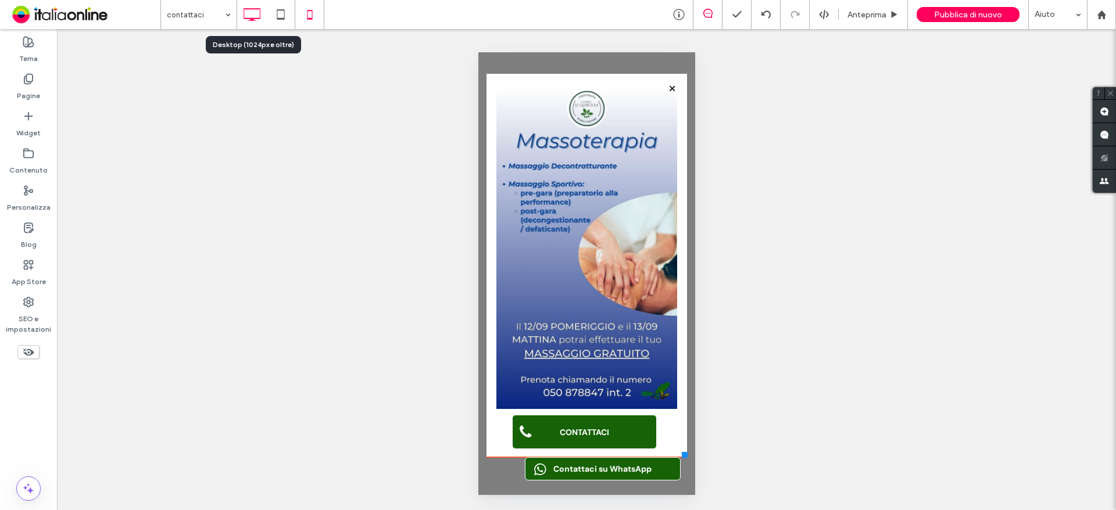
click at [256, 21] on icon at bounding box center [251, 14] width 23 height 23
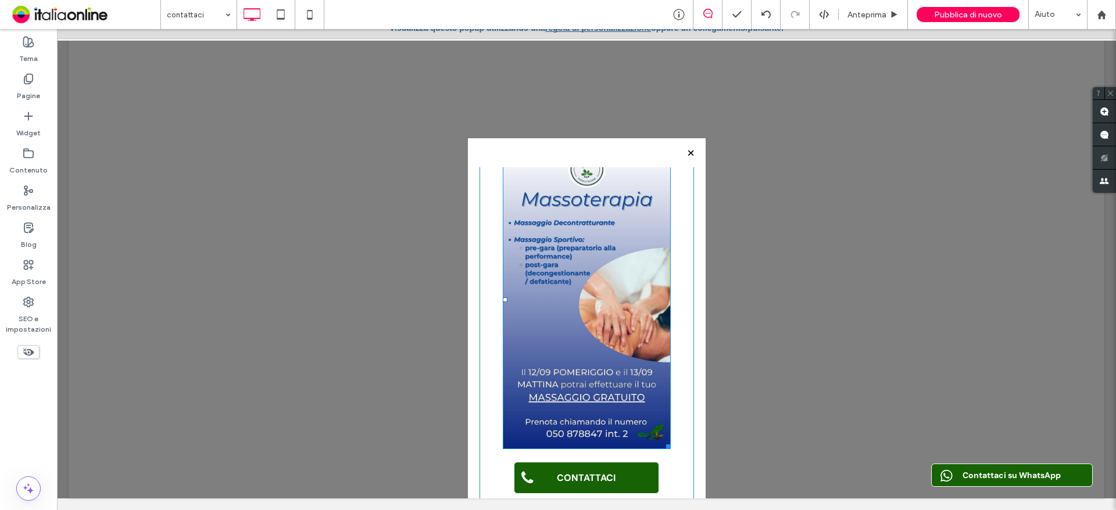
scroll to position [47, 0]
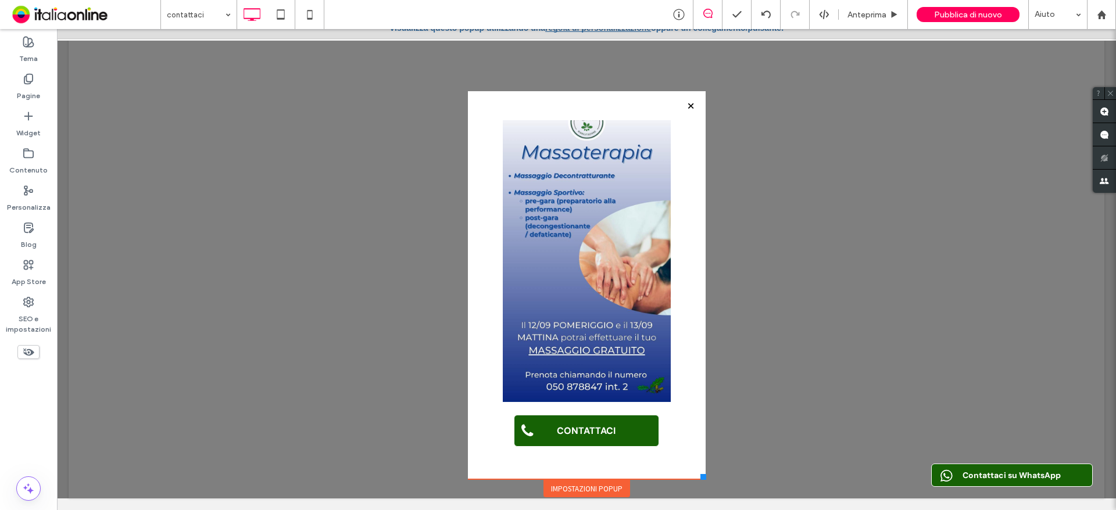
drag, startPoint x: 579, startPoint y: 488, endPoint x: 567, endPoint y: 508, distance: 23.2
click at [495, 470] on div "CONTATTACI Click To Paste" at bounding box center [587, 285] width 238 height 388
click at [588, 495] on div "Impostazioni popup" at bounding box center [586, 488] width 87 height 17
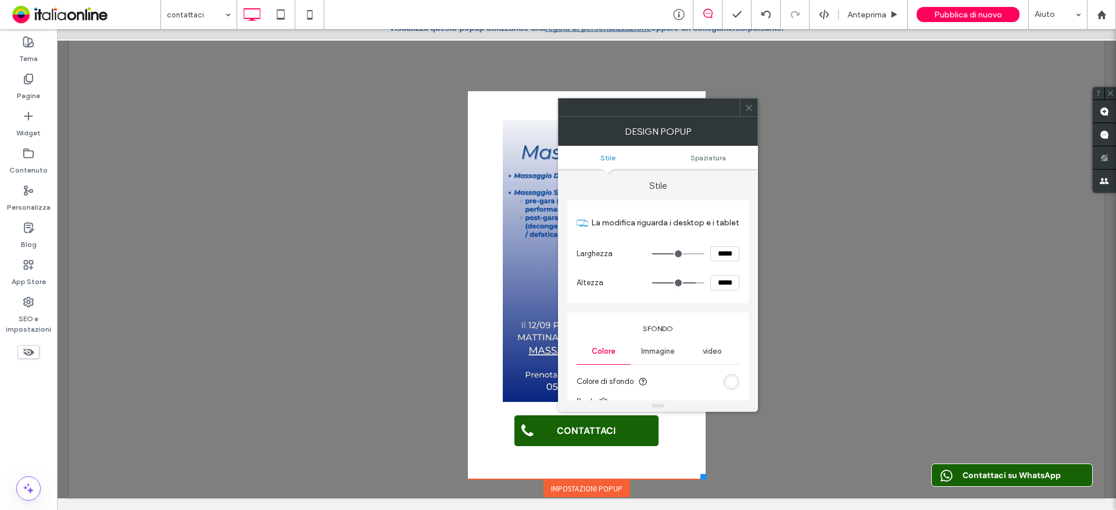
click at [700, 164] on ul "Stile Spaziatura" at bounding box center [658, 157] width 200 height 23
click at [714, 155] on span "Spaziatura" at bounding box center [707, 157] width 35 height 9
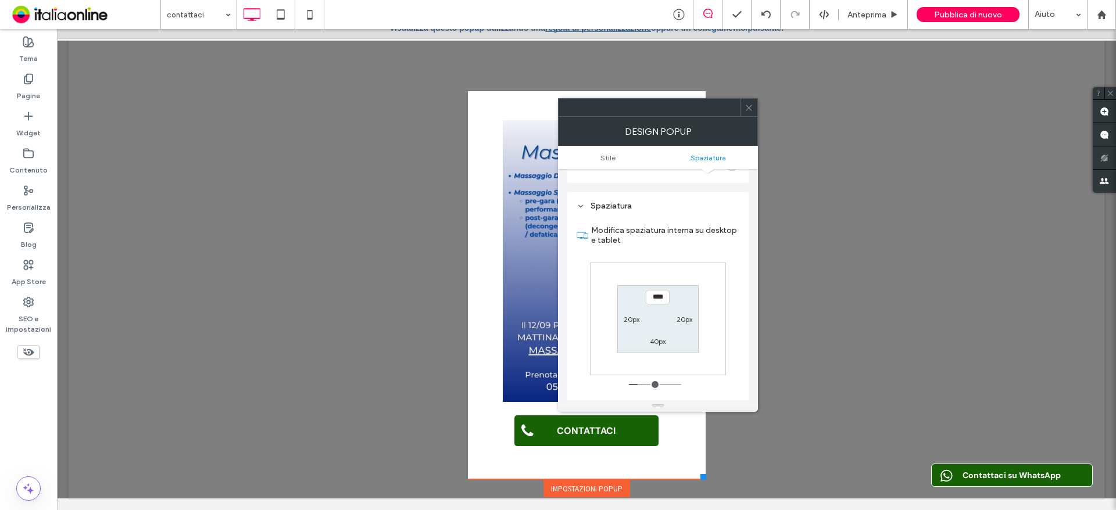
scroll to position [416, 0]
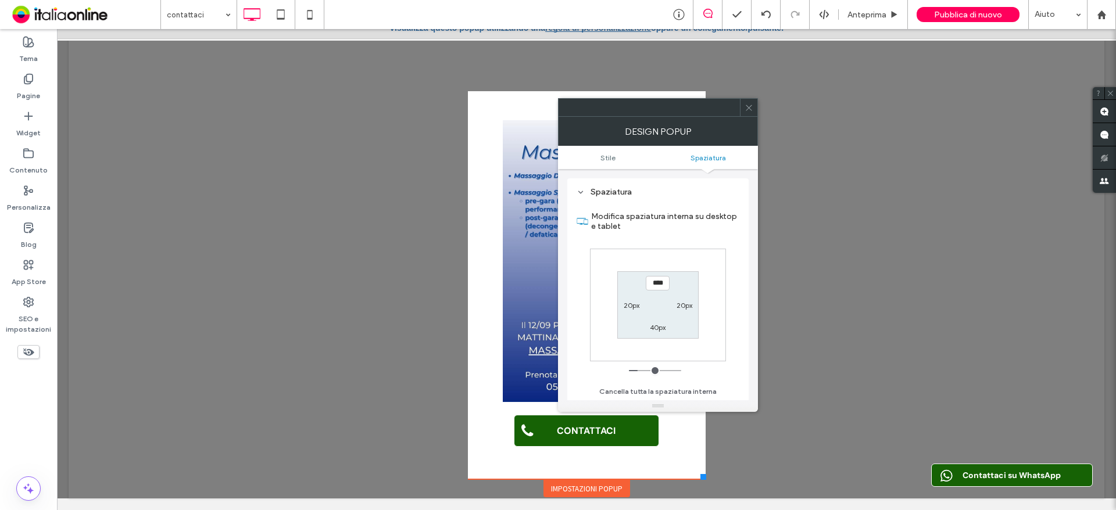
click at [655, 325] on label "40px" at bounding box center [658, 327] width 16 height 9
type input "**"
type input "*"
type input "***"
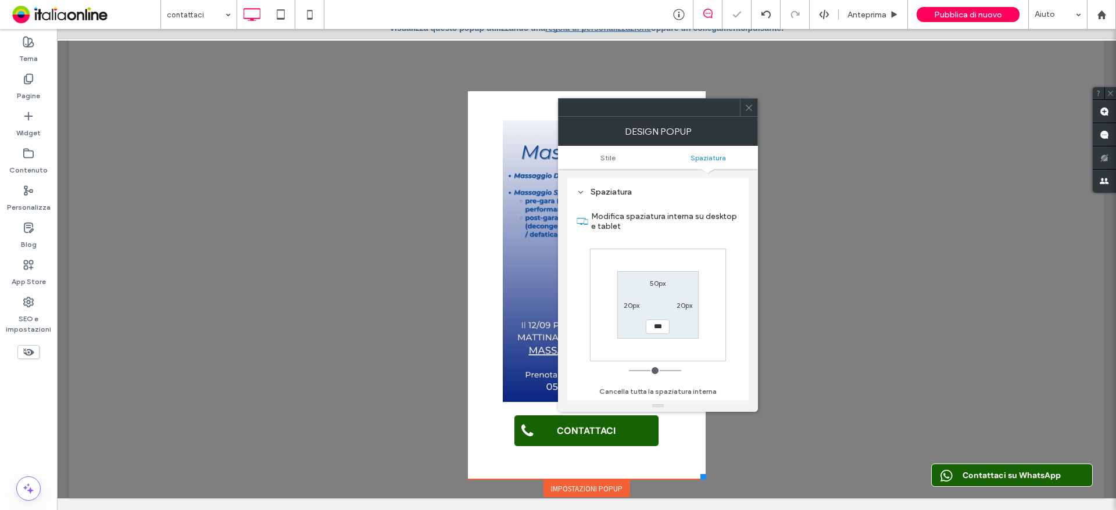
click at [662, 279] on label "50px" at bounding box center [658, 283] width 16 height 9
type input "**"
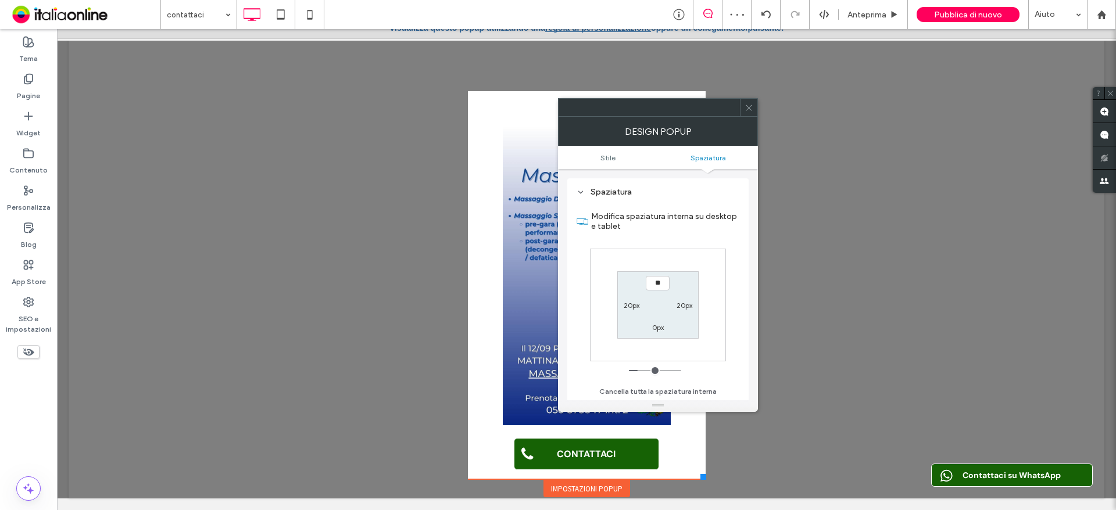
type input "**"
type input "****"
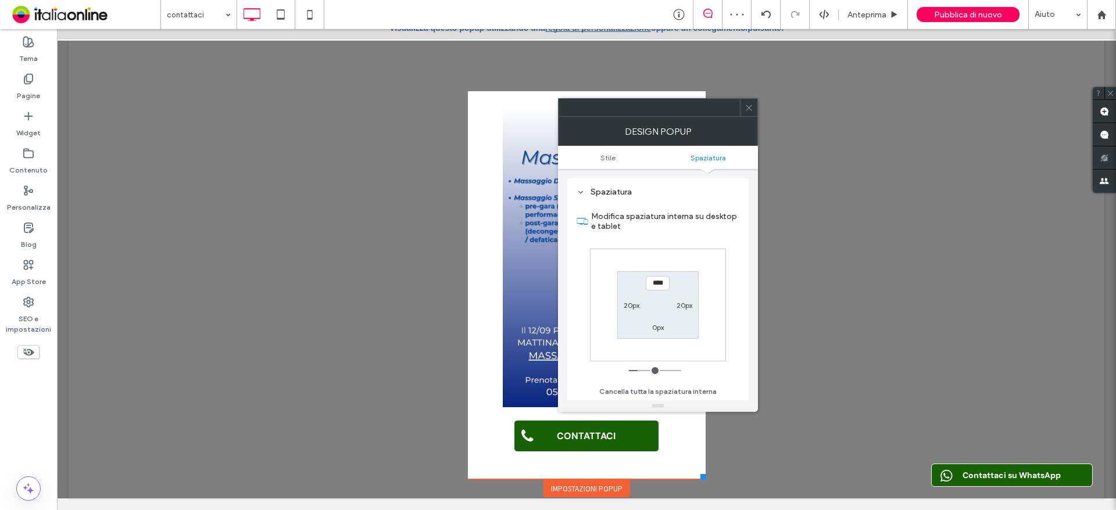
scroll to position [0, 0]
click at [751, 106] on icon at bounding box center [749, 107] width 9 height 9
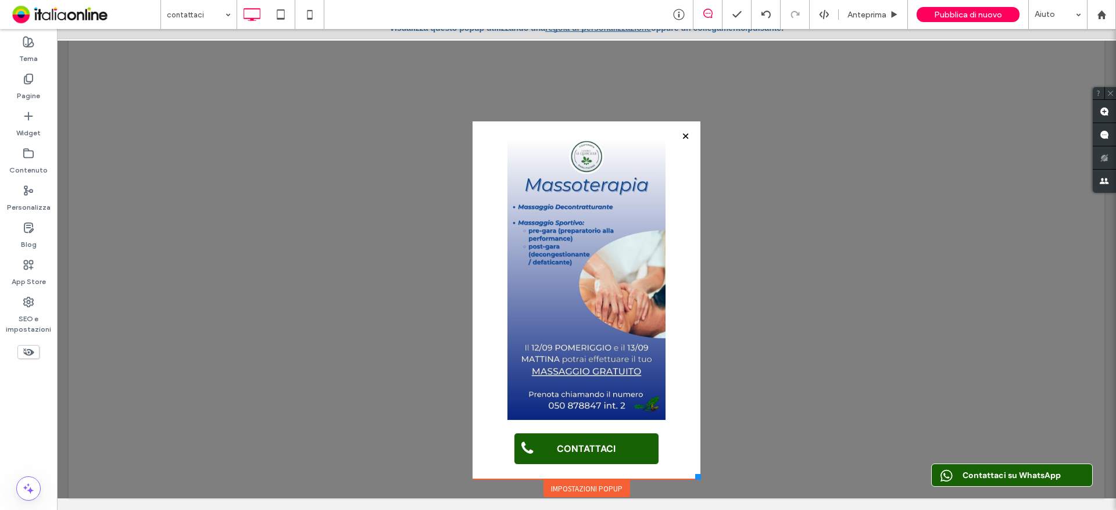
scroll to position [32, 0]
drag, startPoint x: 692, startPoint y: 476, endPoint x: 690, endPoint y: 464, distance: 11.8
click at [690, 464] on div "**********" at bounding box center [587, 232] width 234 height 534
click at [600, 489] on div "Impostazioni popup" at bounding box center [586, 488] width 87 height 17
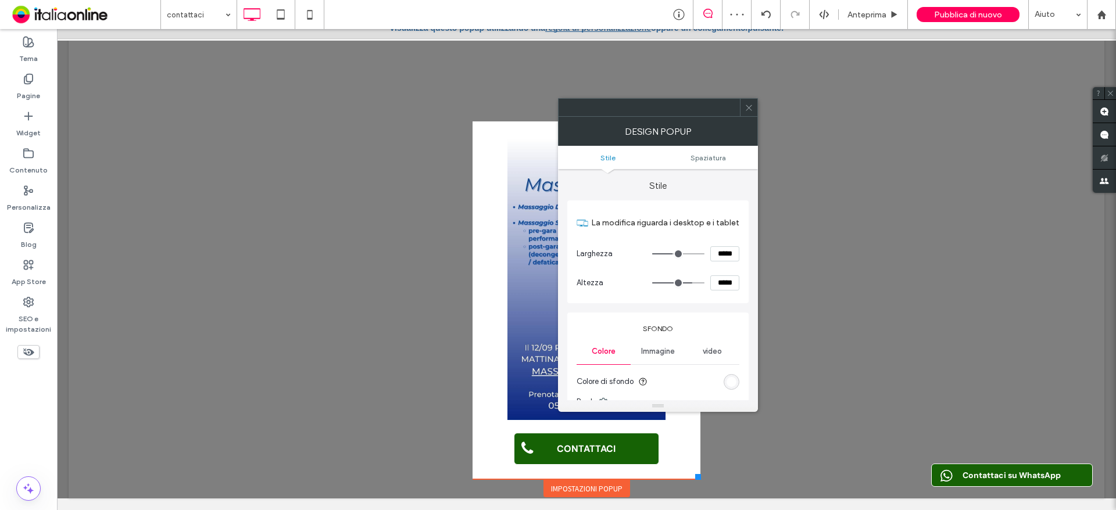
click at [701, 146] on ul "Stile Spaziatura" at bounding box center [658, 157] width 200 height 23
click at [701, 154] on span "Spaziatura" at bounding box center [707, 157] width 35 height 9
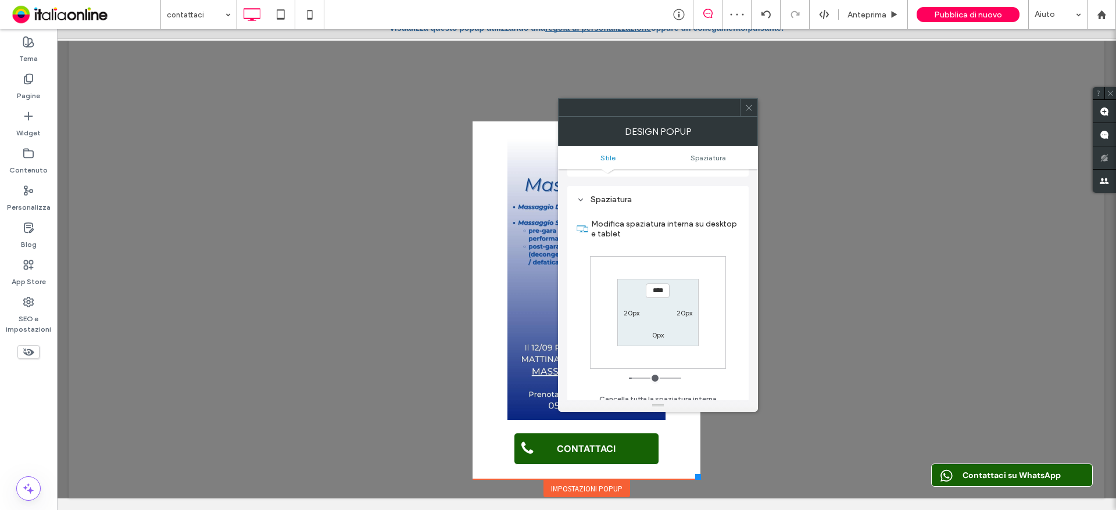
scroll to position [416, 0]
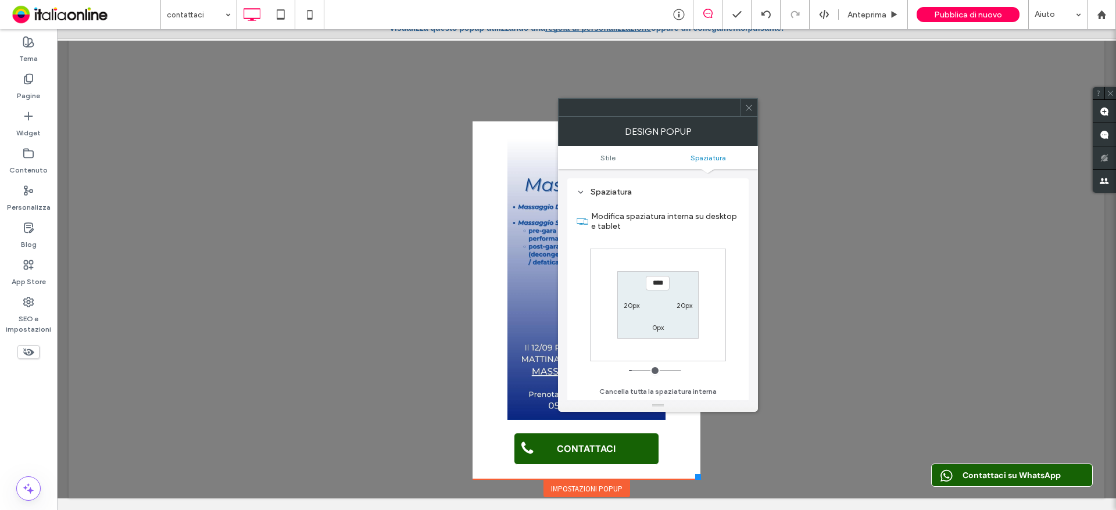
click at [631, 307] on label "20px" at bounding box center [632, 305] width 16 height 9
type input "**"
type input "****"
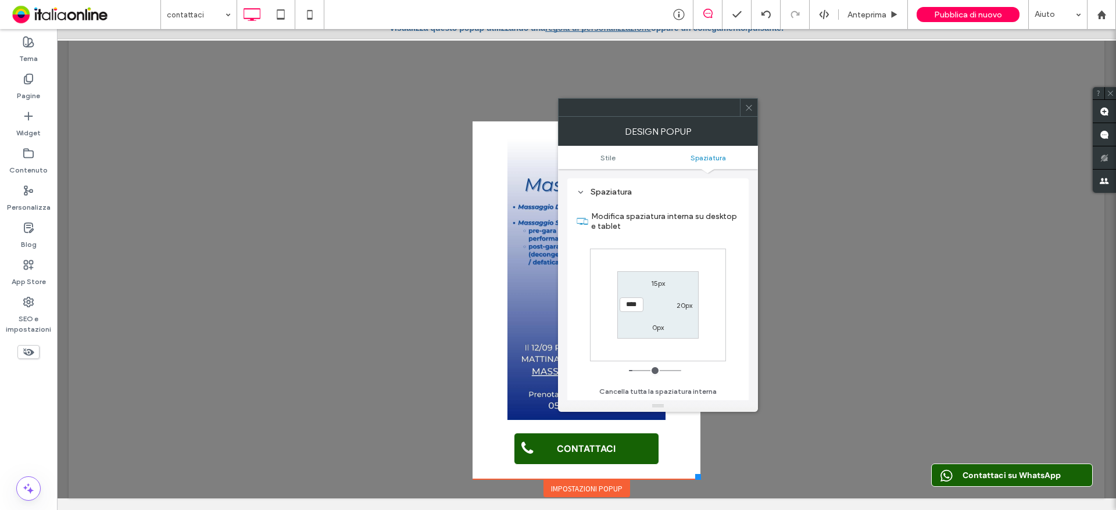
click at [687, 307] on label "20px" at bounding box center [685, 305] width 16 height 9
type input "**"
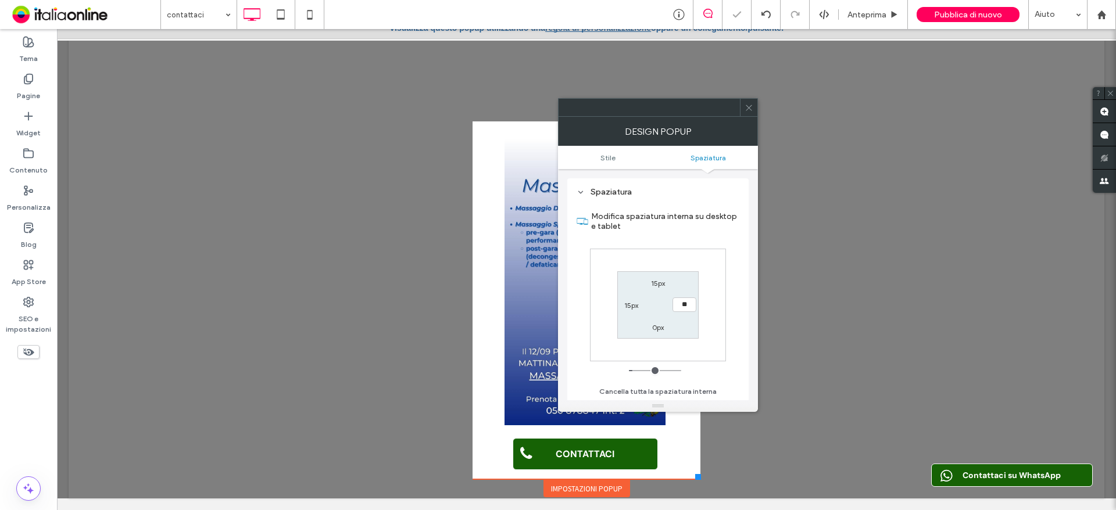
type input "**"
type input "****"
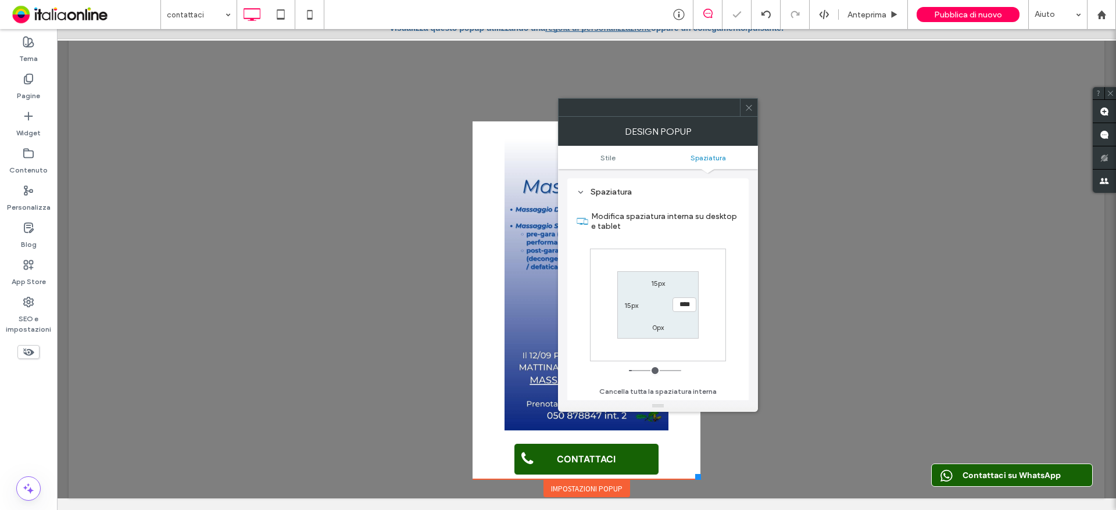
drag, startPoint x: 749, startPoint y: 102, endPoint x: 752, endPoint y: 135, distance: 32.7
click at [749, 102] on span at bounding box center [749, 107] width 9 height 17
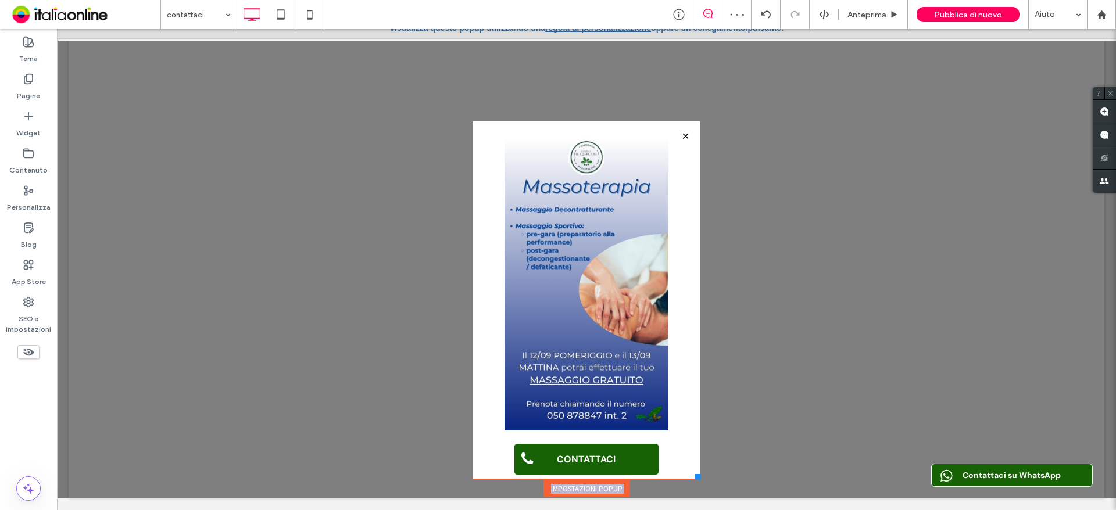
drag, startPoint x: 692, startPoint y: 477, endPoint x: 696, endPoint y: 486, distance: 9.9
click at [696, 486] on div "**********" at bounding box center [587, 264] width 1036 height 470
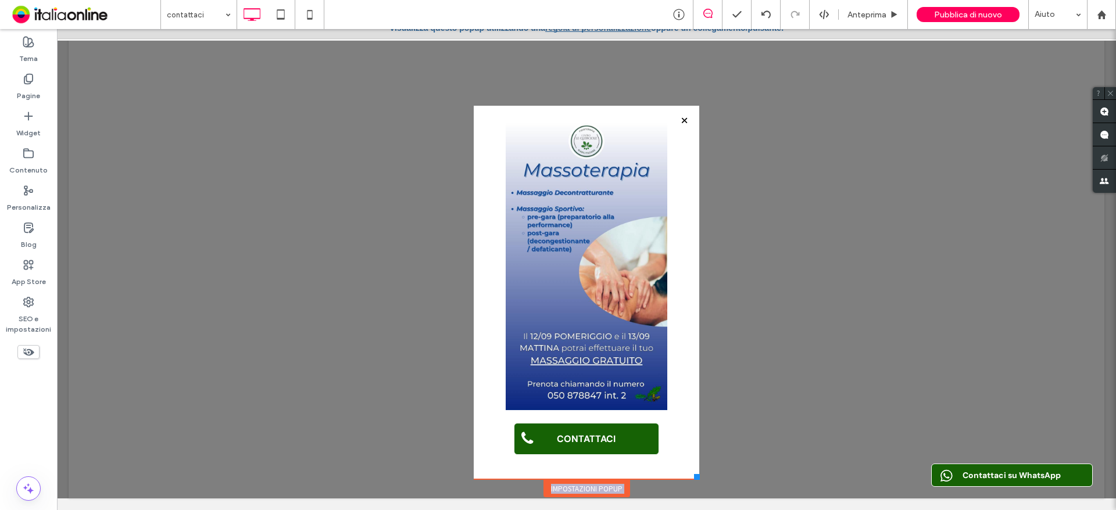
drag, startPoint x: 688, startPoint y: 479, endPoint x: 689, endPoint y: 488, distance: 8.8
click at [689, 488] on div "**********" at bounding box center [586, 224] width 231 height 550
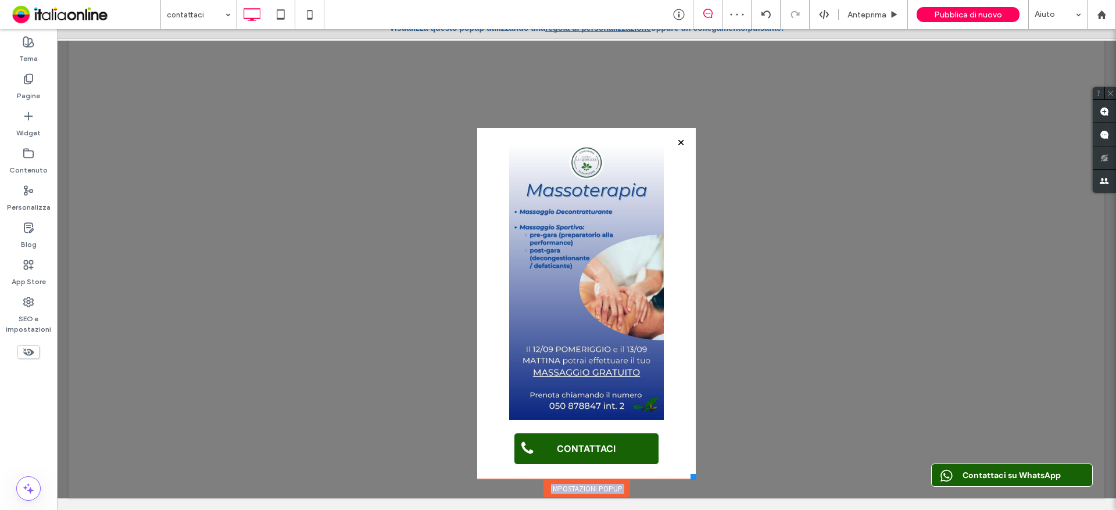
drag, startPoint x: 686, startPoint y: 476, endPoint x: 686, endPoint y: 470, distance: 6.4
click at [686, 470] on div "**********" at bounding box center [586, 235] width 224 height 528
drag, startPoint x: 444, startPoint y: 189, endPoint x: 437, endPoint y: 189, distance: 7.0
click at [444, 189] on div at bounding box center [586, 257] width 1059 height 481
drag, startPoint x: 280, startPoint y: 20, endPoint x: 276, endPoint y: 41, distance: 21.8
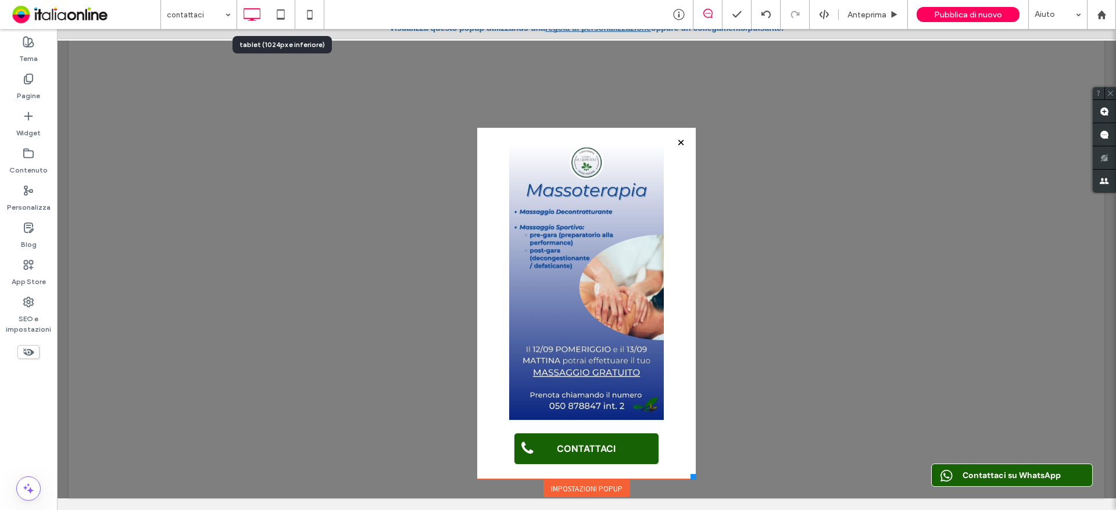
click at [280, 20] on icon at bounding box center [280, 14] width 23 height 23
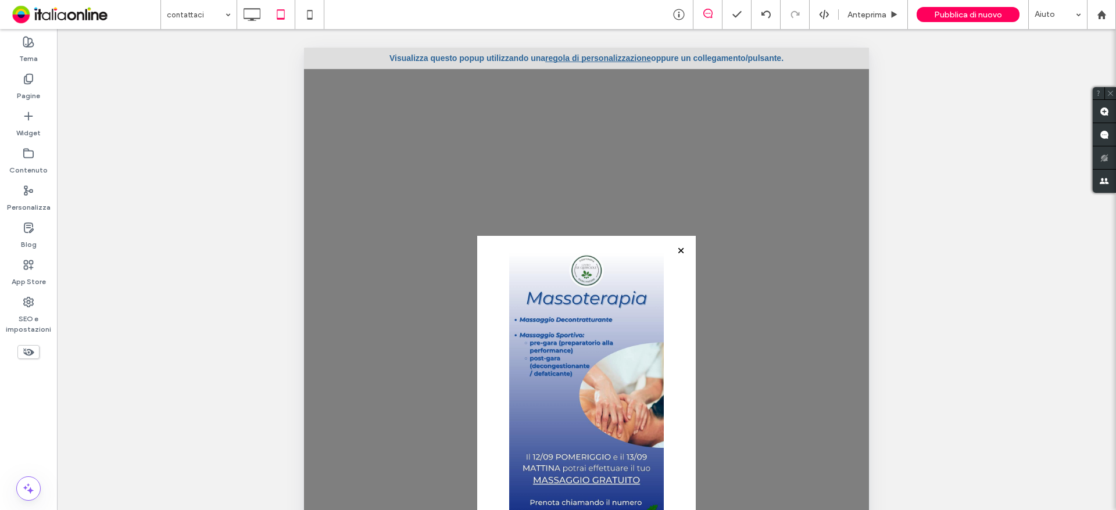
scroll to position [0, 0]
drag, startPoint x: 310, startPoint y: 15, endPoint x: 302, endPoint y: 22, distance: 9.9
click at [310, 15] on icon at bounding box center [309, 14] width 23 height 23
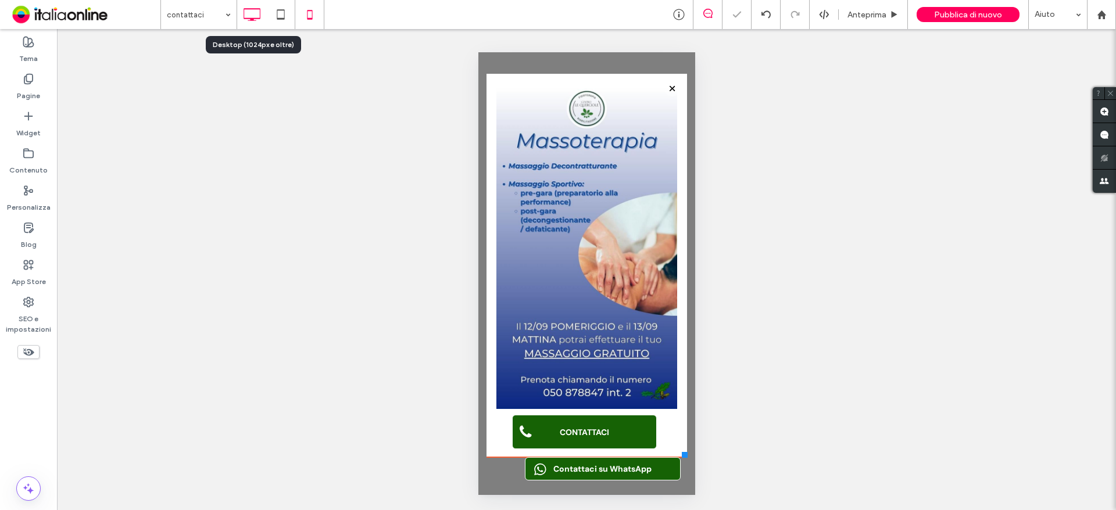
click at [255, 19] on use at bounding box center [252, 14] width 17 height 13
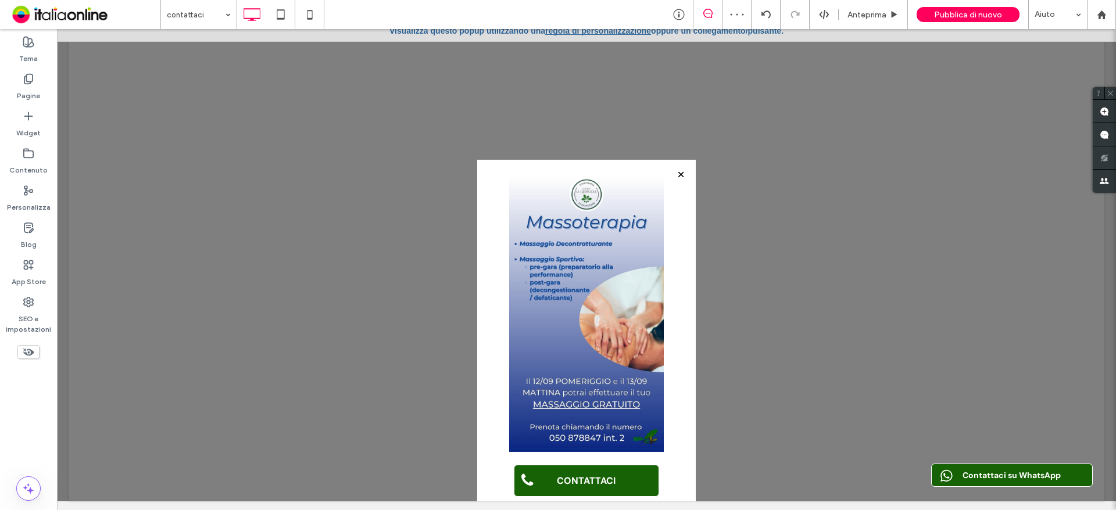
scroll to position [12, 0]
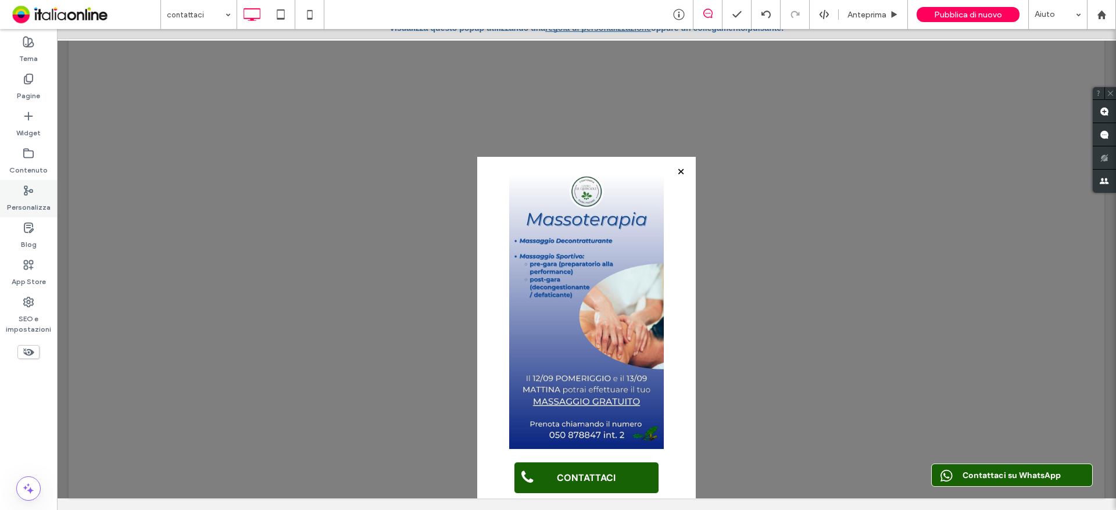
click at [49, 207] on div "Personalizza" at bounding box center [28, 198] width 57 height 37
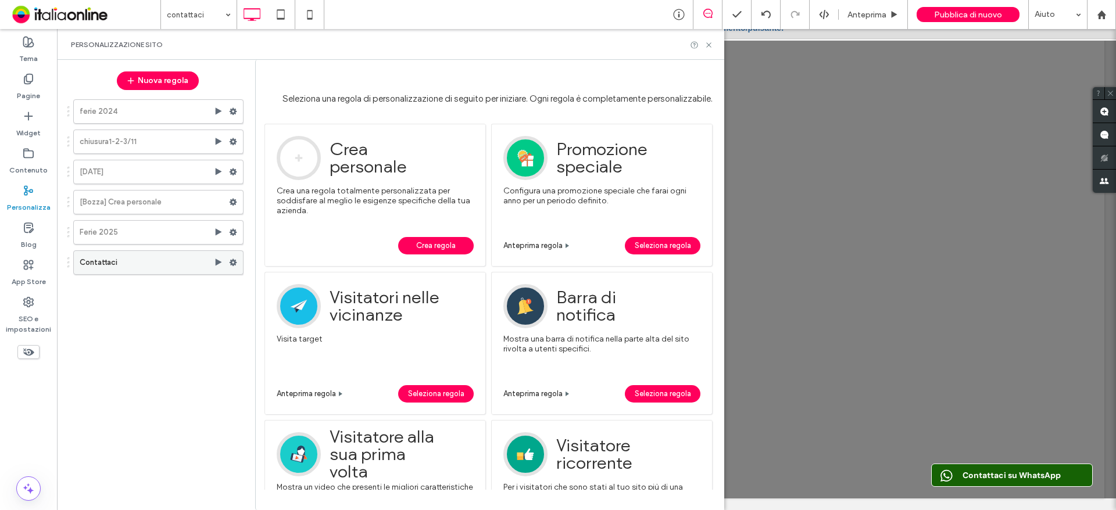
click at [205, 269] on label "Contattaci" at bounding box center [147, 262] width 134 height 23
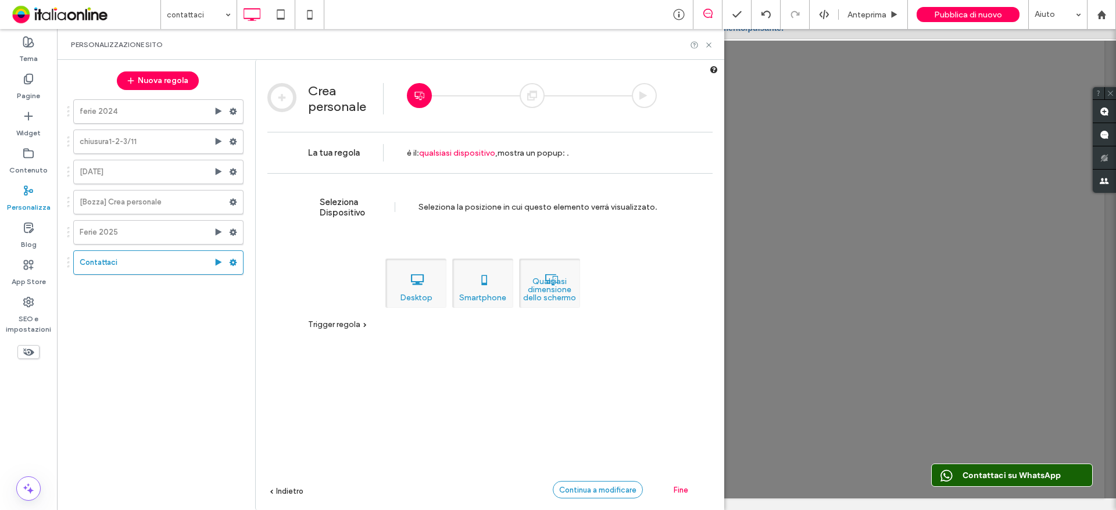
click at [621, 495] on div "Continua a modificare" at bounding box center [598, 489] width 90 height 17
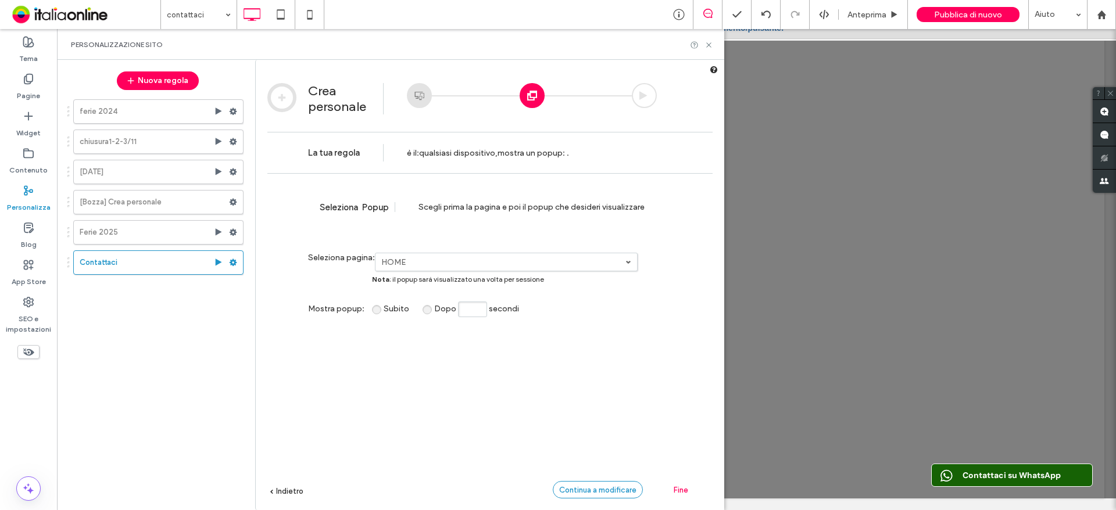
click at [606, 481] on div "Continua a modificare" at bounding box center [598, 489] width 90 height 17
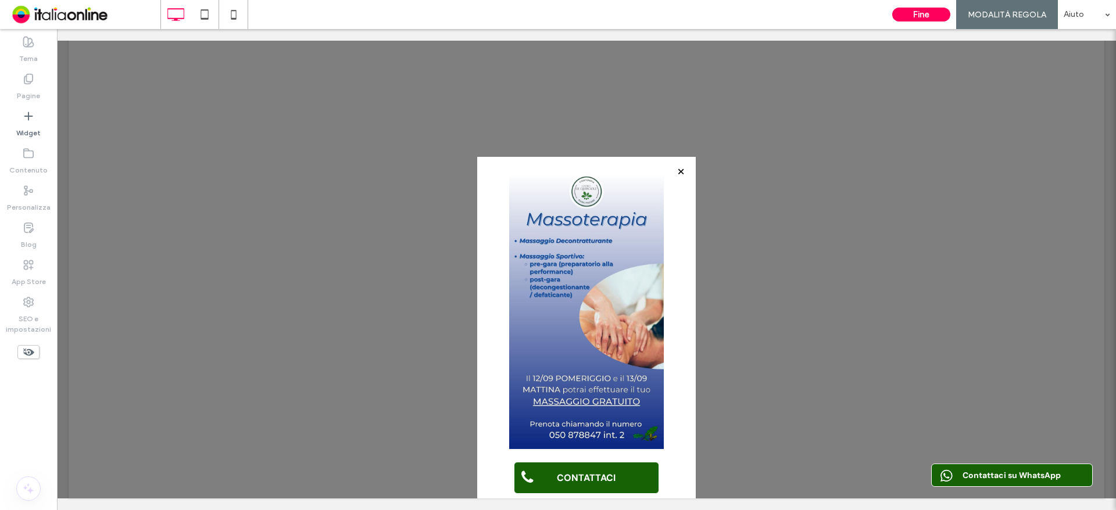
drag, startPoint x: 470, startPoint y: 166, endPoint x: 454, endPoint y: 108, distance: 60.1
click at [454, 108] on div "**********" at bounding box center [587, 264] width 1036 height 470
click at [917, 12] on button "Fine" at bounding box center [921, 15] width 58 height 14
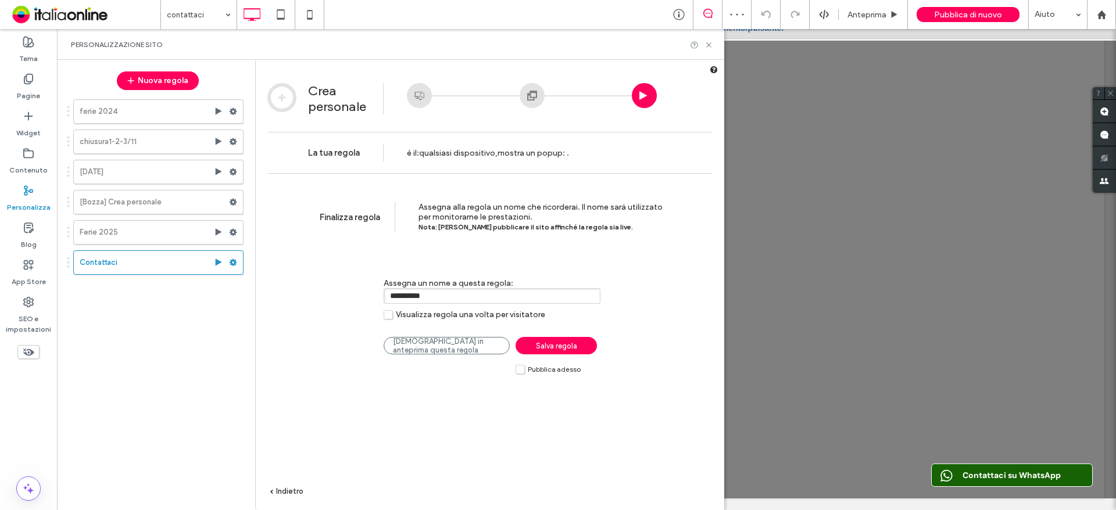
click at [476, 303] on input "**********" at bounding box center [492, 296] width 217 height 16
drag, startPoint x: 460, startPoint y: 293, endPoint x: 173, endPoint y: 313, distance: 287.8
click at [185, 313] on div "Nuova regola ferie 2024 chiusura1-2-3/[DATE] [[GEOGRAPHIC_DATA]] Crea personale…" at bounding box center [390, 285] width 667 height 450
type input "**********"
click at [578, 347] on link "Salva regola" at bounding box center [556, 345] width 81 height 17
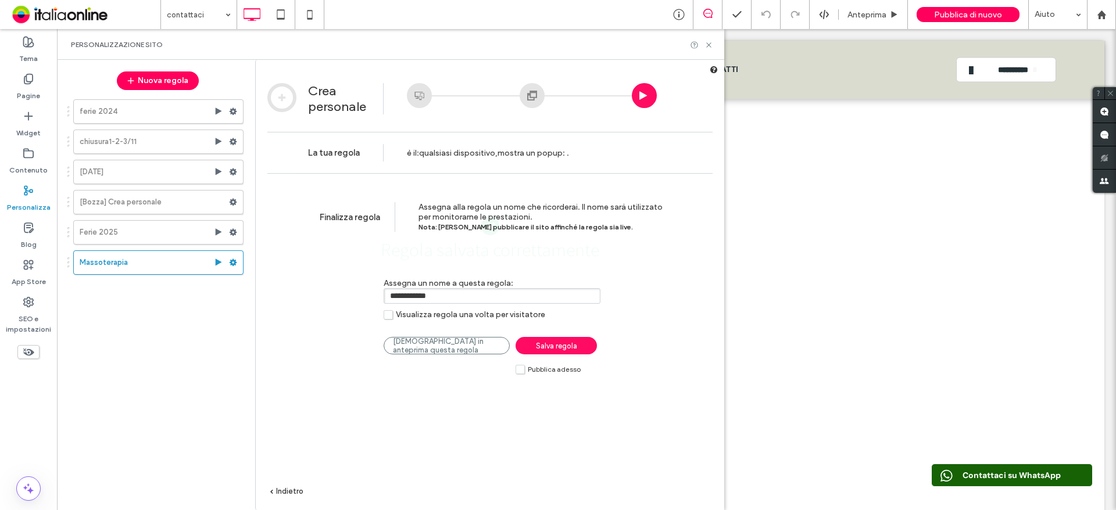
scroll to position [0, 0]
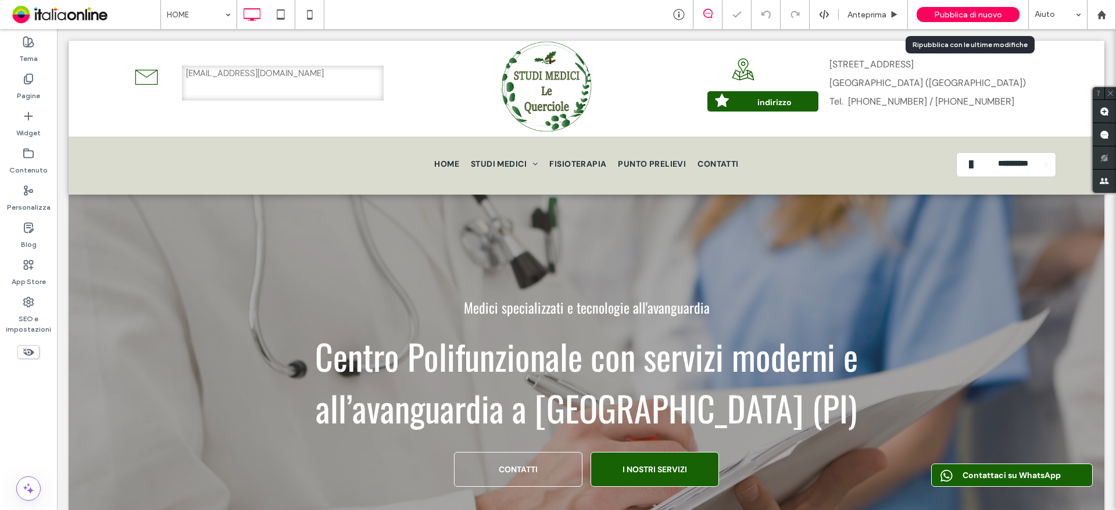
click at [967, 19] on span "Pubblica di nuovo" at bounding box center [968, 15] width 68 height 10
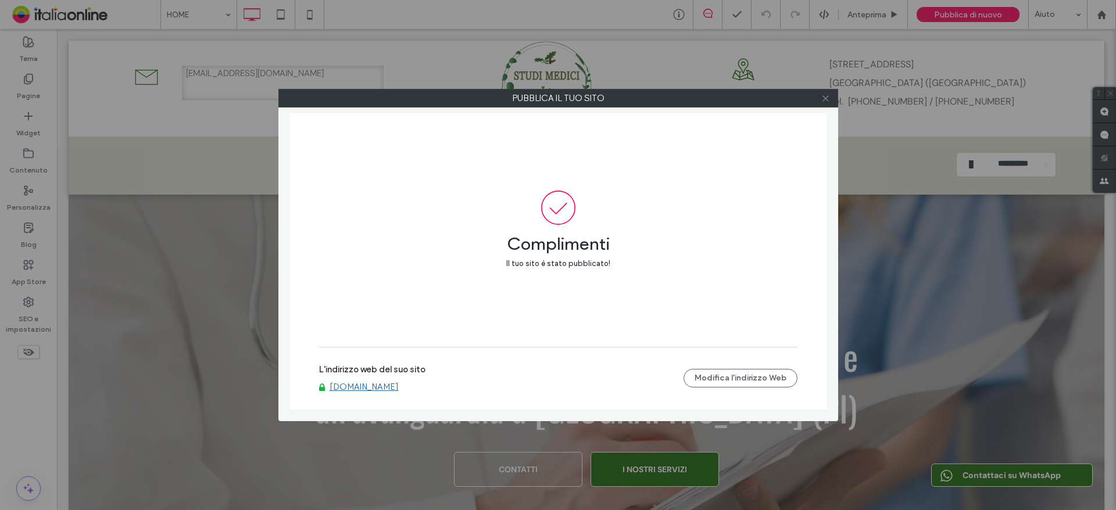
click at [825, 94] on icon at bounding box center [825, 98] width 9 height 9
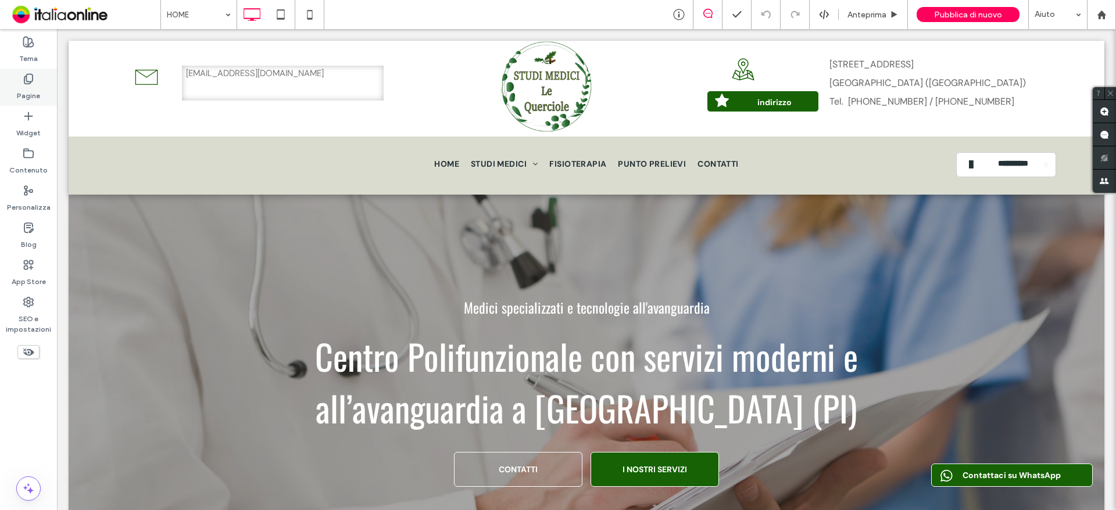
click at [12, 95] on div "Pagine" at bounding box center [28, 87] width 57 height 37
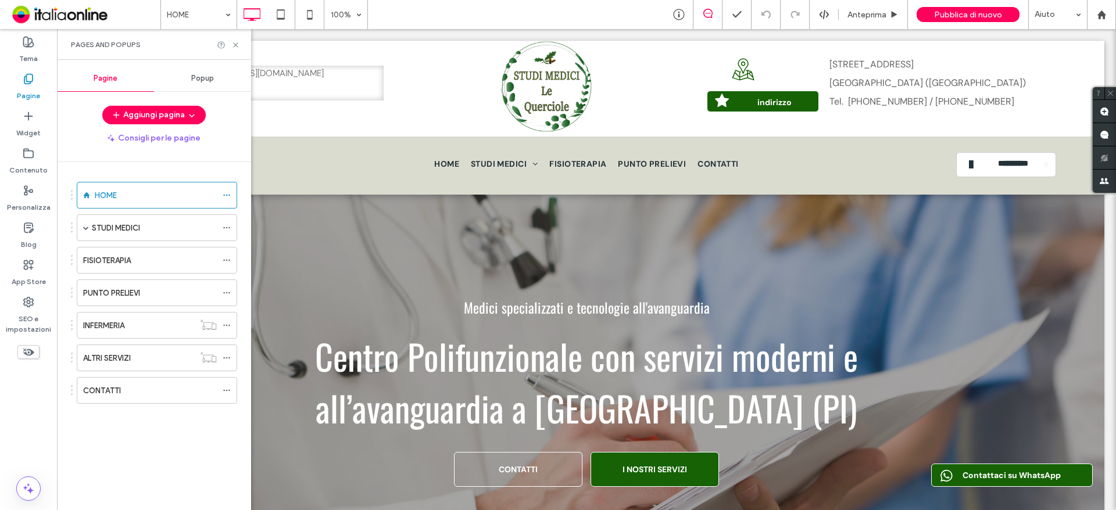
click at [198, 78] on span "Popup" at bounding box center [202, 78] width 23 height 9
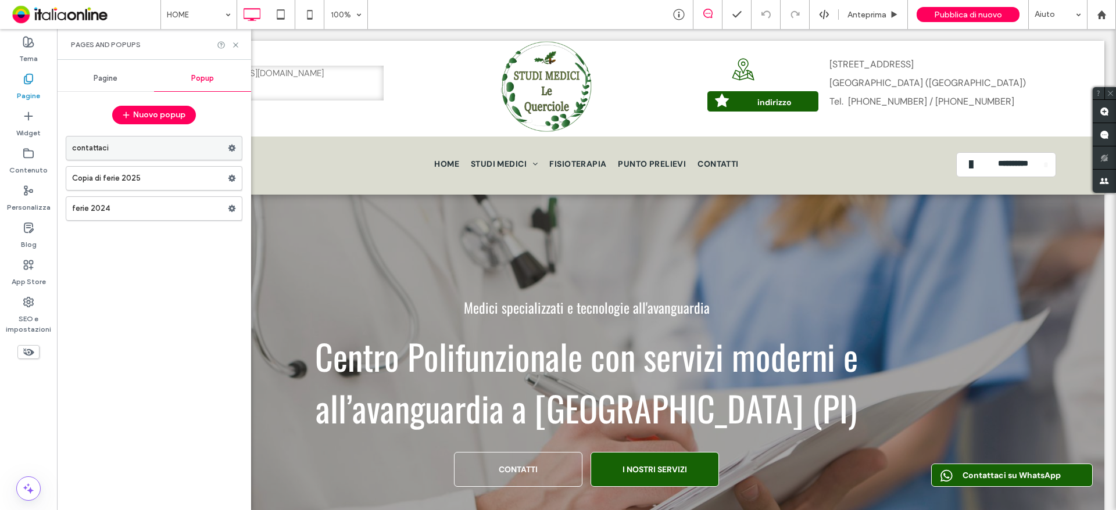
click at [159, 149] on label "contattaci" at bounding box center [150, 148] width 156 height 23
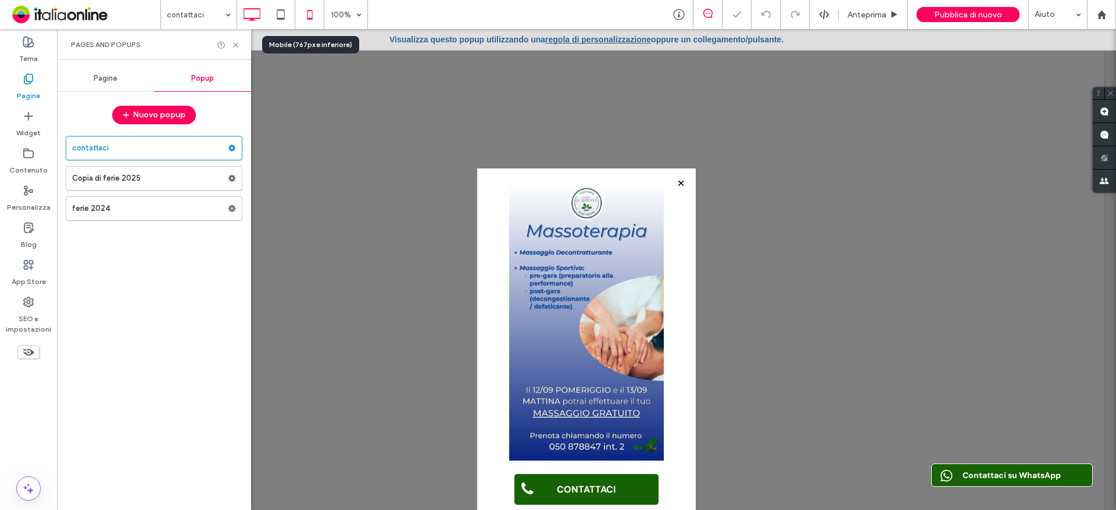
click at [319, 17] on icon at bounding box center [309, 14] width 23 height 23
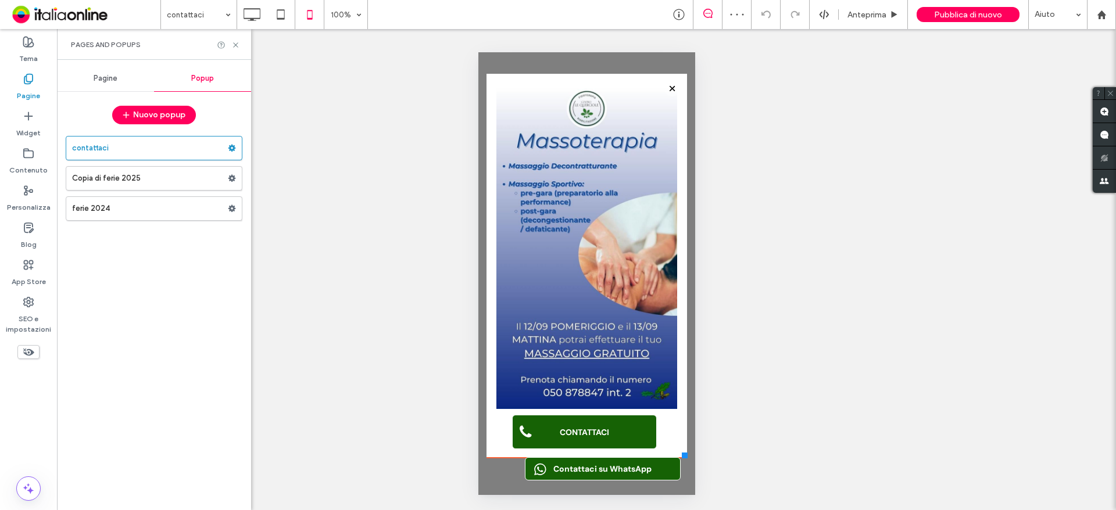
click at [686, 456] on div at bounding box center [684, 456] width 6 height 6
click at [239, 45] on icon at bounding box center [235, 45] width 9 height 9
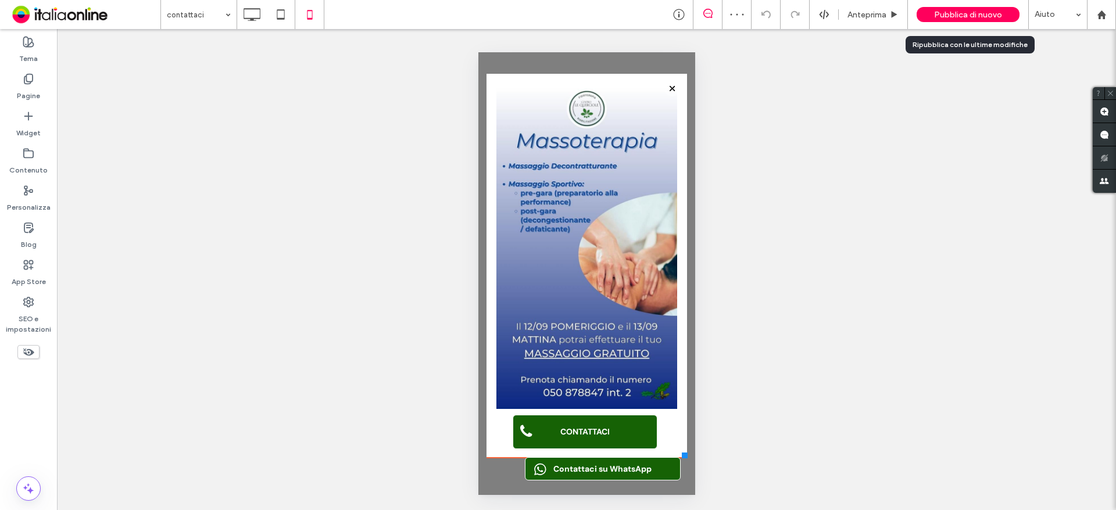
click at [948, 19] on span "Pubblica di nuovo" at bounding box center [968, 15] width 68 height 10
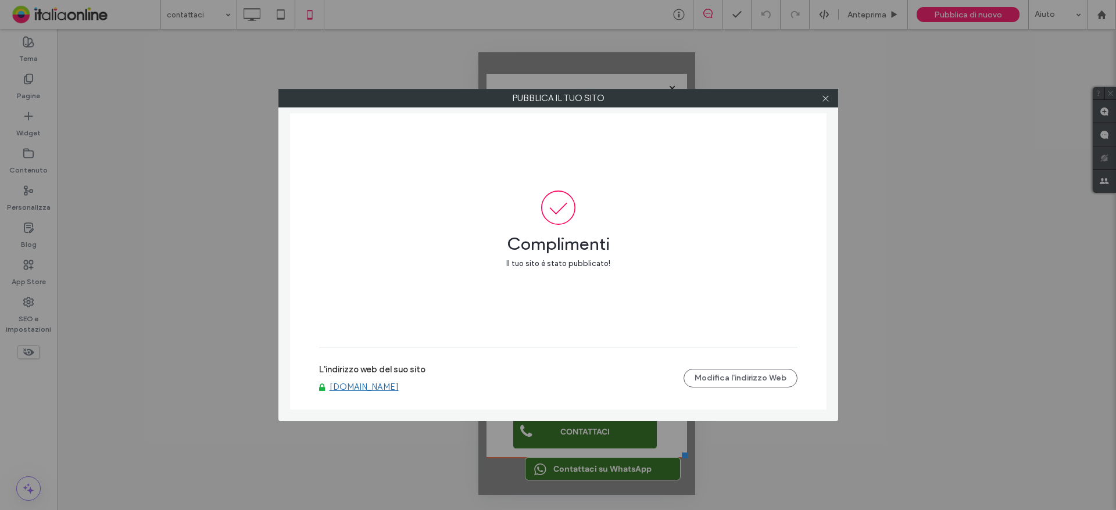
click at [399, 390] on link "[DOMAIN_NAME]" at bounding box center [364, 387] width 69 height 10
